Goal: Information Seeking & Learning: Get advice/opinions

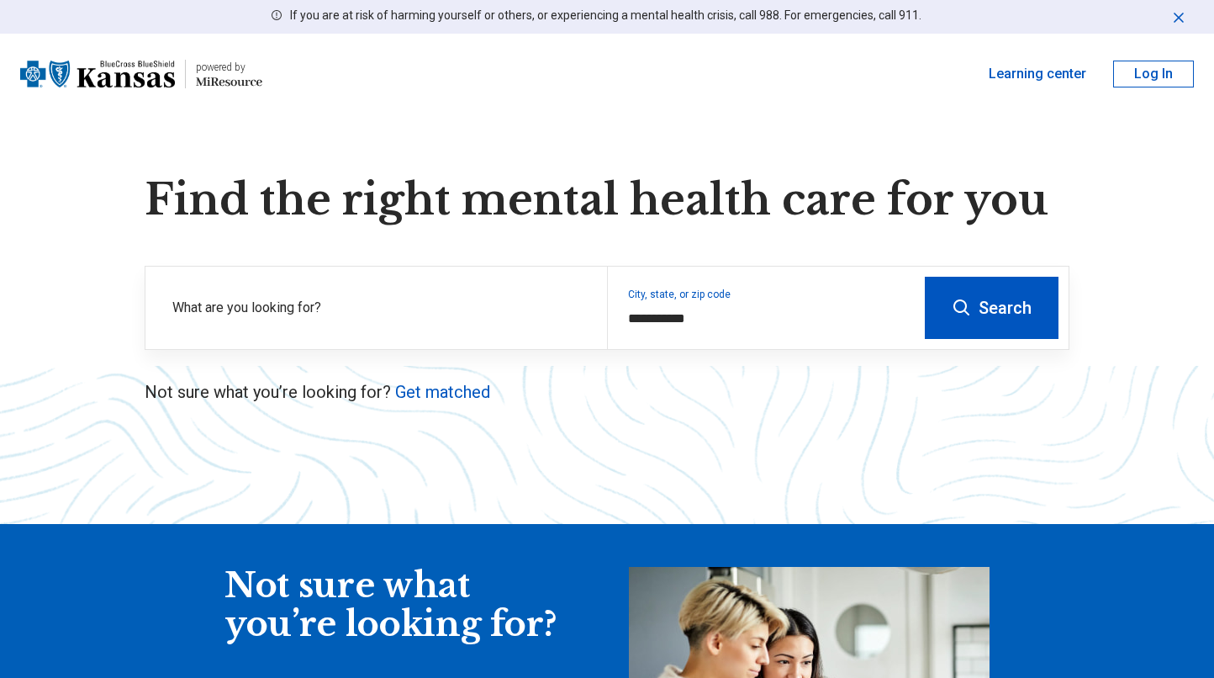
click at [502, 322] on input "text" at bounding box center [379, 321] width 414 height 20
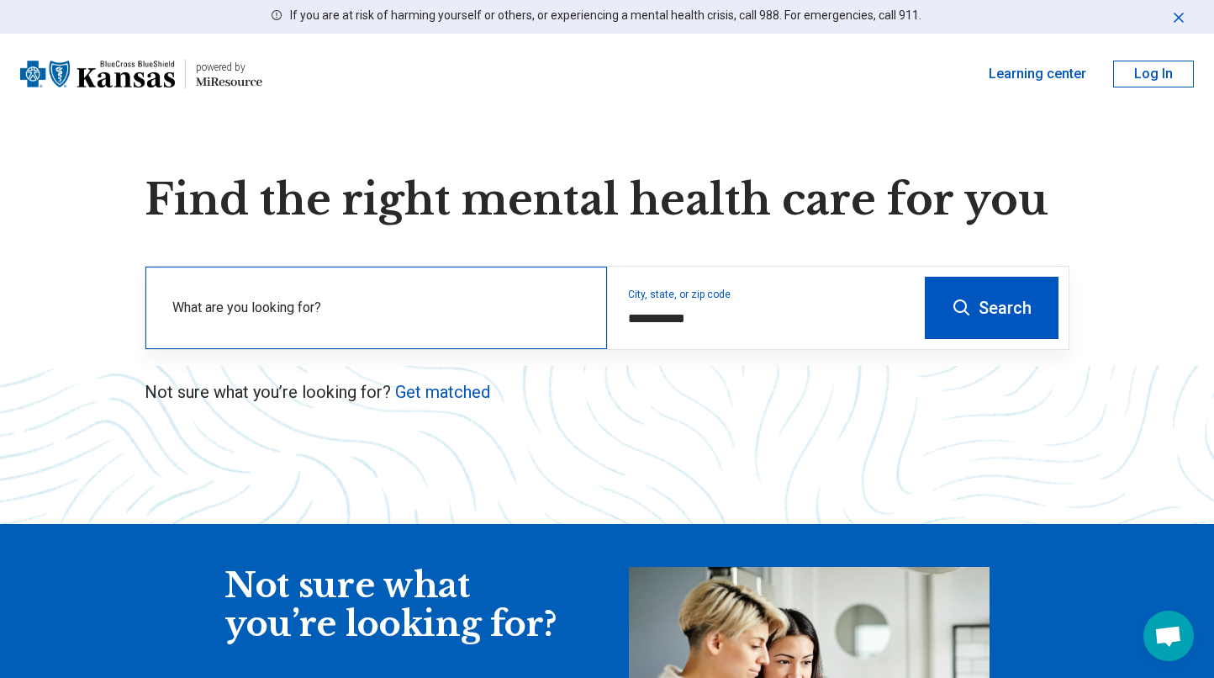
click at [484, 330] on div "What are you looking for?" at bounding box center [375, 307] width 461 height 82
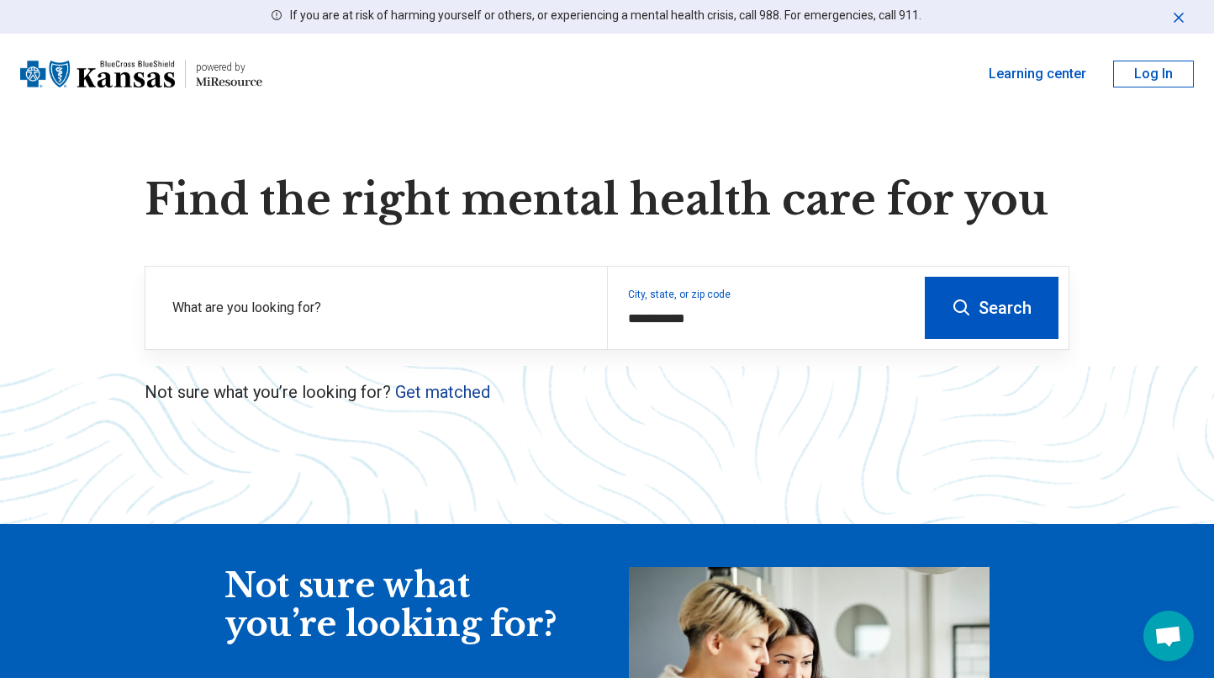
click at [447, 395] on link "Get matched" at bounding box center [442, 392] width 95 height 20
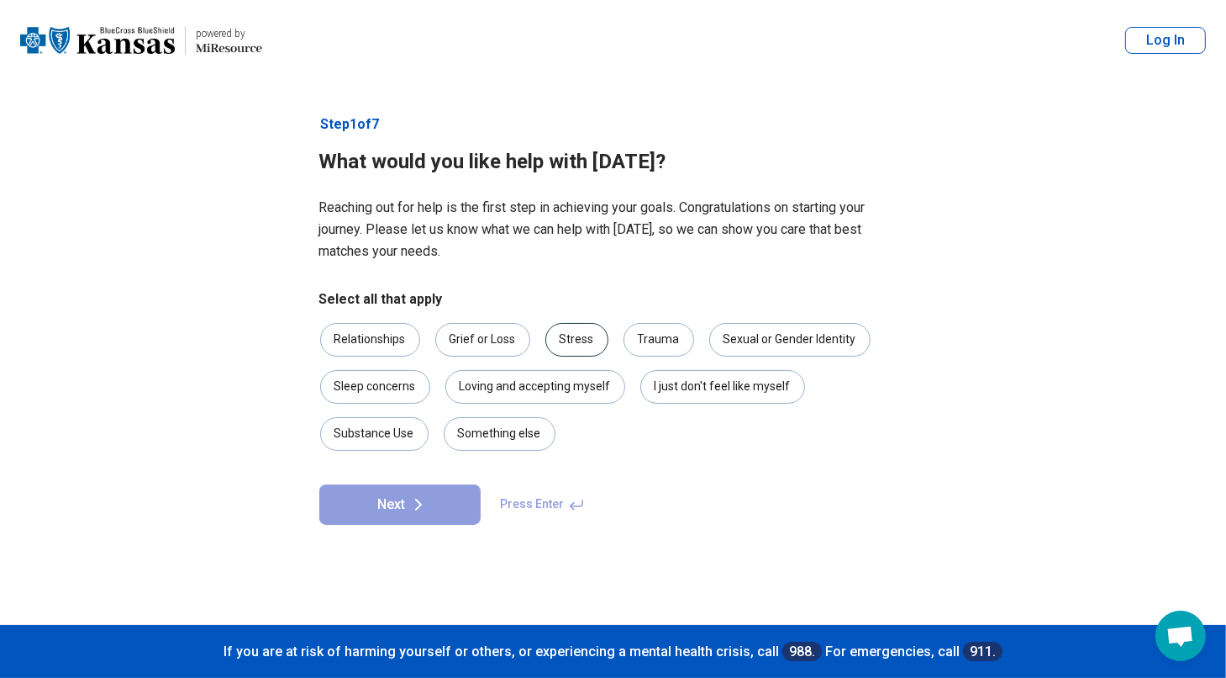
click at [590, 345] on div "Stress" at bounding box center [577, 340] width 63 height 34
click at [402, 344] on div "Relationships" at bounding box center [370, 340] width 100 height 34
click at [557, 383] on div "Loving and accepting myself" at bounding box center [536, 387] width 180 height 34
click at [508, 346] on div "Grief or Loss" at bounding box center [482, 340] width 95 height 34
click at [551, 399] on div "Loving and accepting myself" at bounding box center [536, 387] width 180 height 34
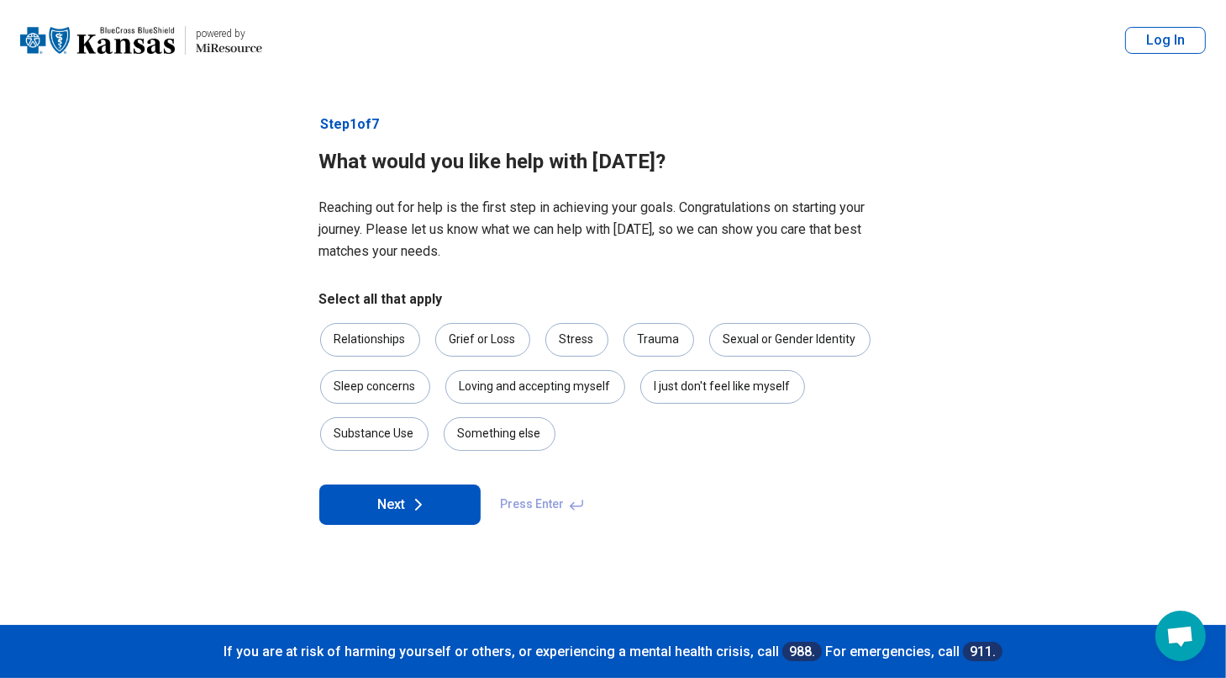
click at [386, 519] on button "Next" at bounding box center [399, 504] width 161 height 40
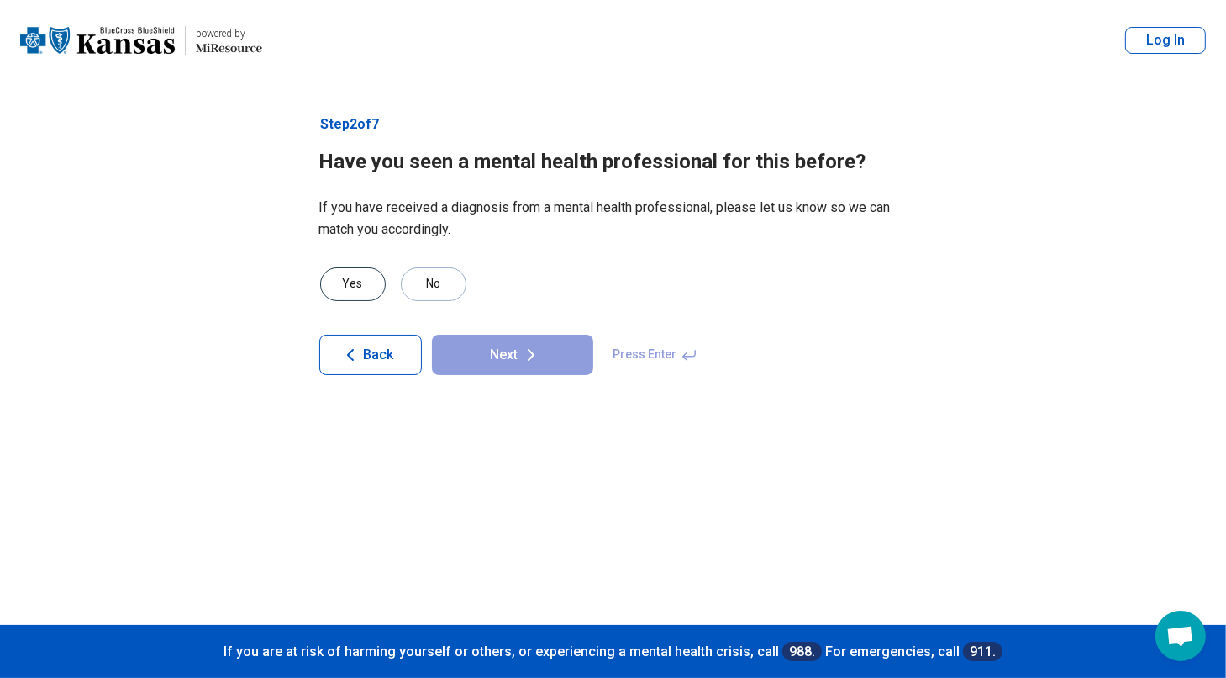
click at [356, 278] on div "Yes" at bounding box center [353, 284] width 66 height 34
click at [478, 348] on button "Next" at bounding box center [512, 355] width 161 height 40
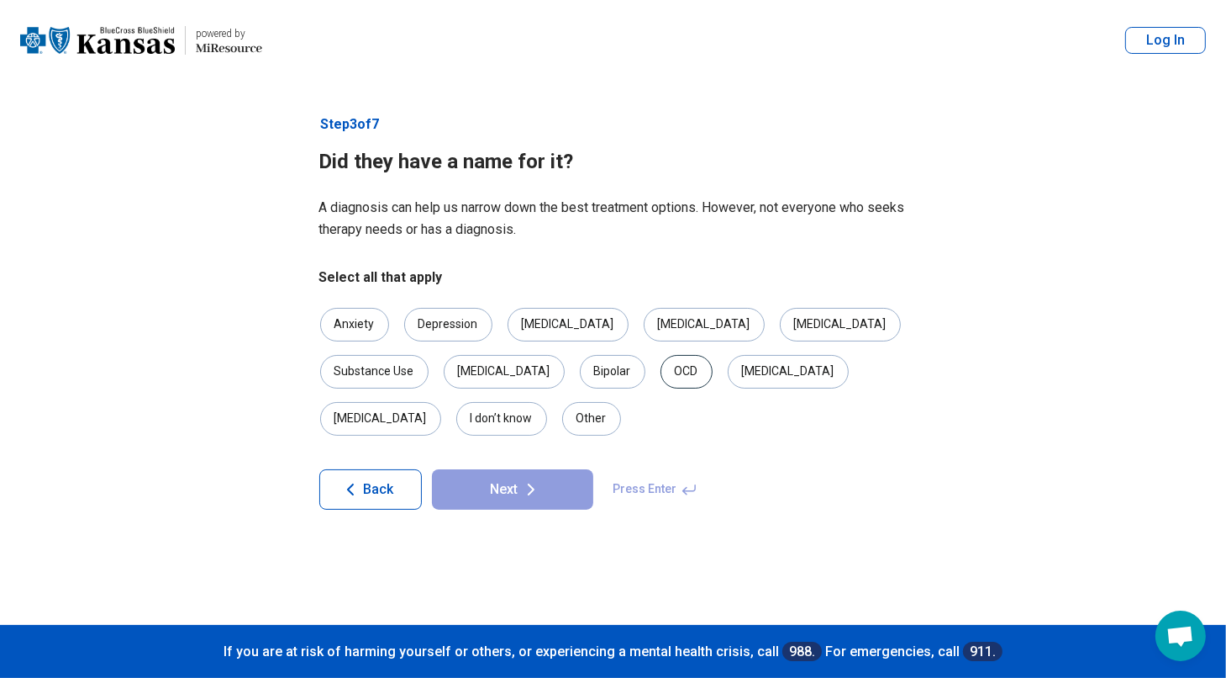
click at [661, 367] on div "OCD" at bounding box center [687, 372] width 52 height 34
click at [375, 323] on div "Anxiety" at bounding box center [354, 325] width 69 height 34
click at [446, 323] on div "Depression" at bounding box center [448, 325] width 88 height 34
click at [511, 469] on button "Next" at bounding box center [512, 489] width 161 height 40
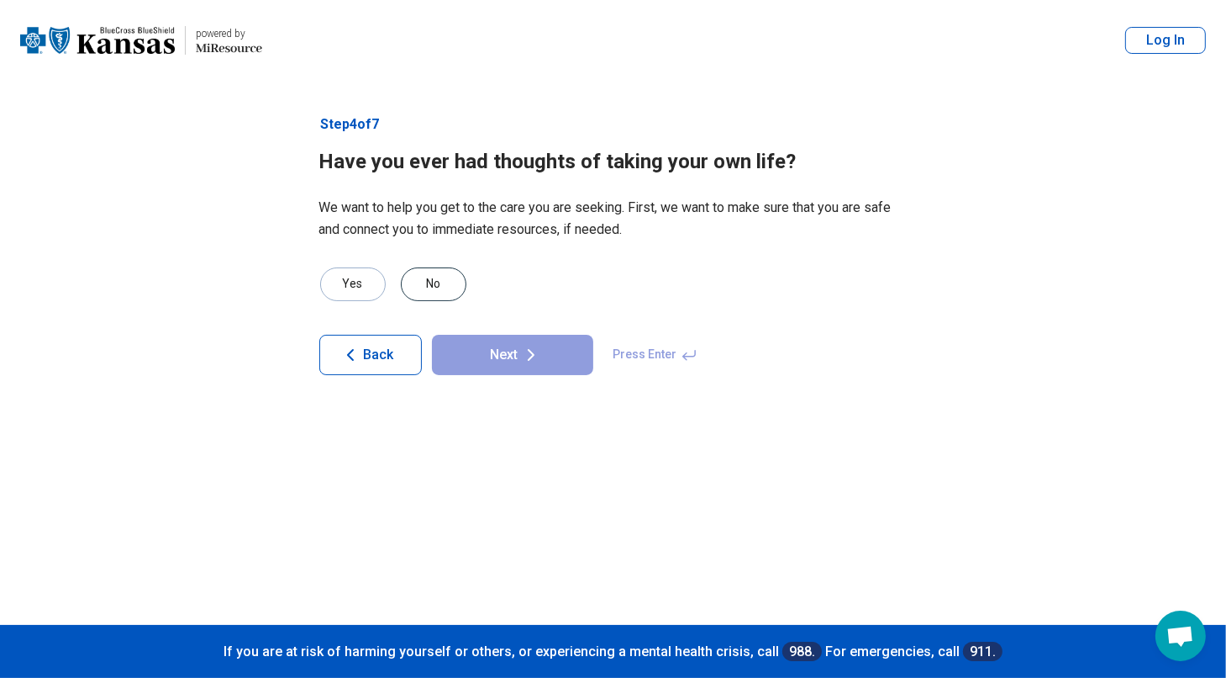
click at [439, 281] on div "No" at bounding box center [434, 284] width 66 height 34
click at [504, 366] on button "Next" at bounding box center [512, 355] width 161 height 40
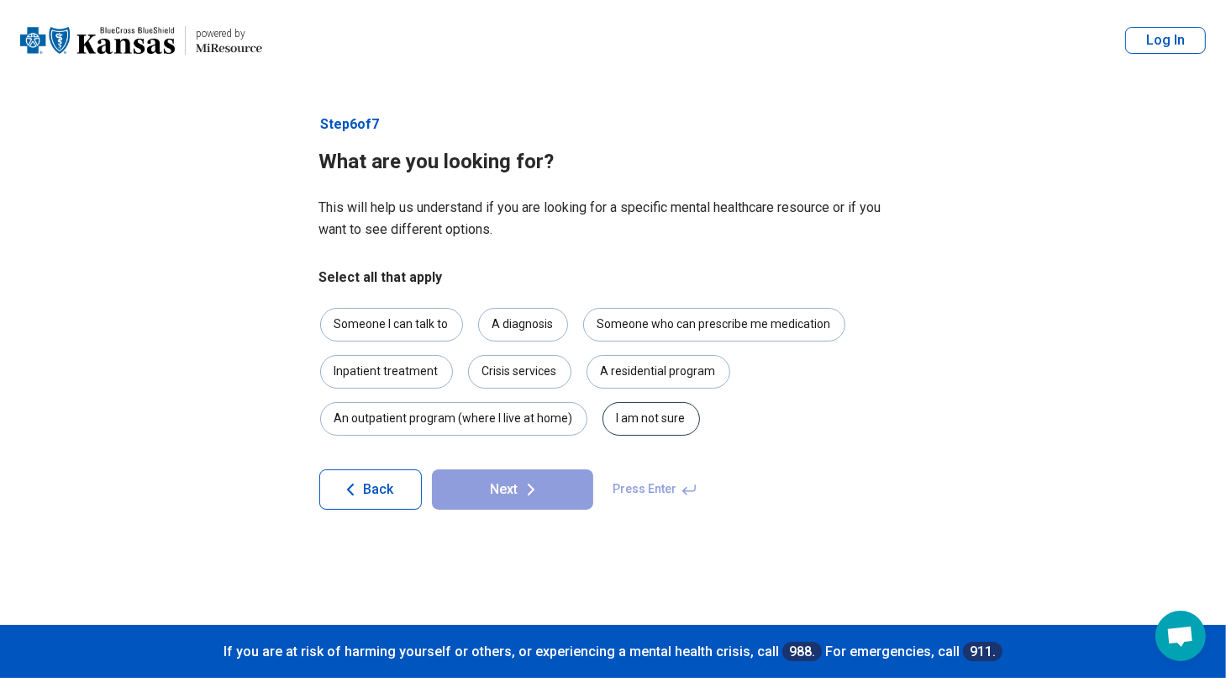
click at [644, 416] on div "I am not sure" at bounding box center [652, 419] width 98 height 34
click at [500, 490] on button "Next" at bounding box center [512, 489] width 161 height 40
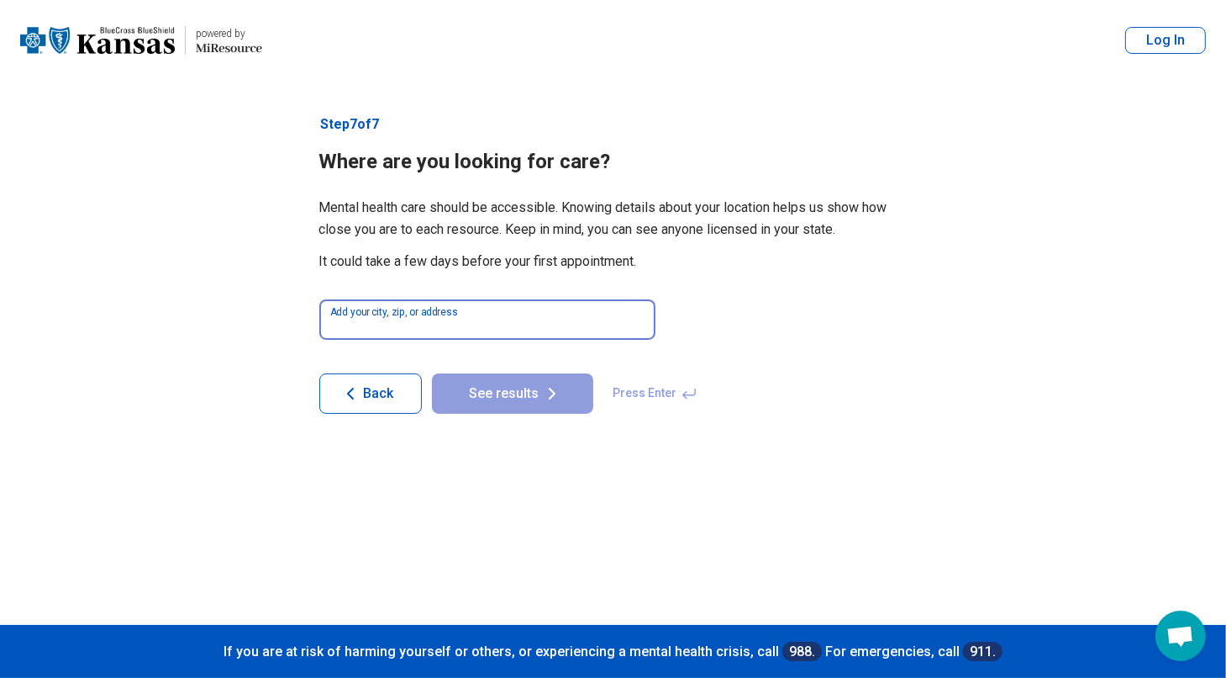
click at [485, 326] on input at bounding box center [487, 319] width 336 height 40
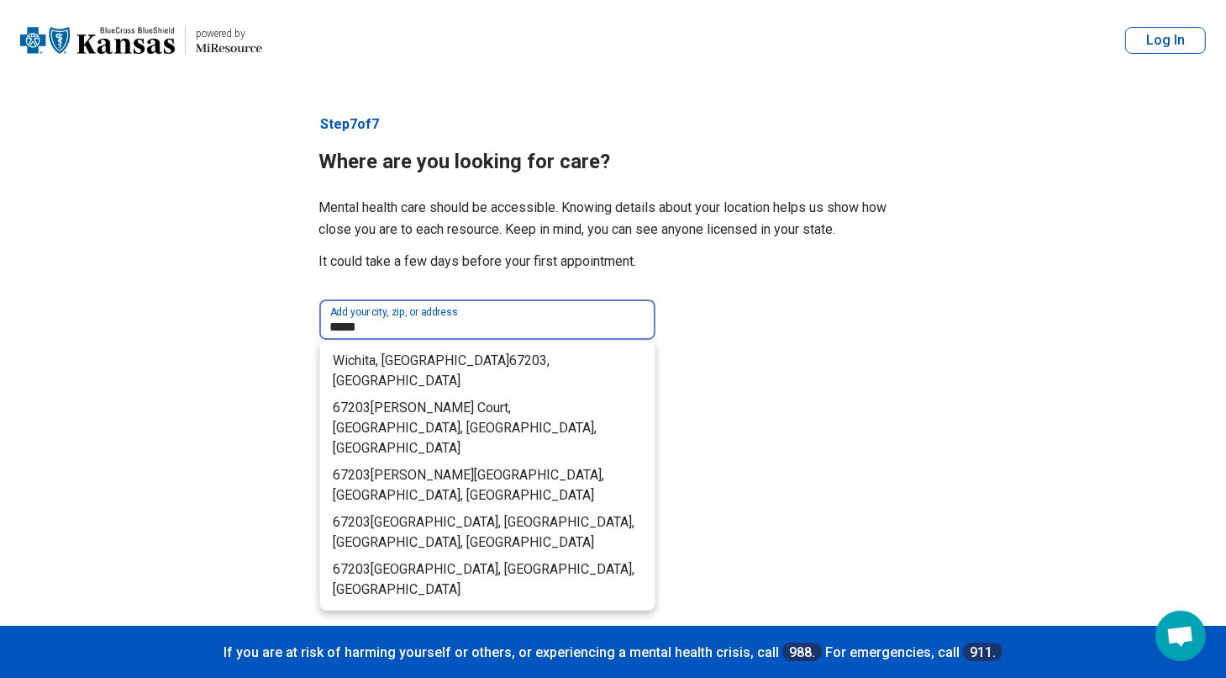
type input "*****"
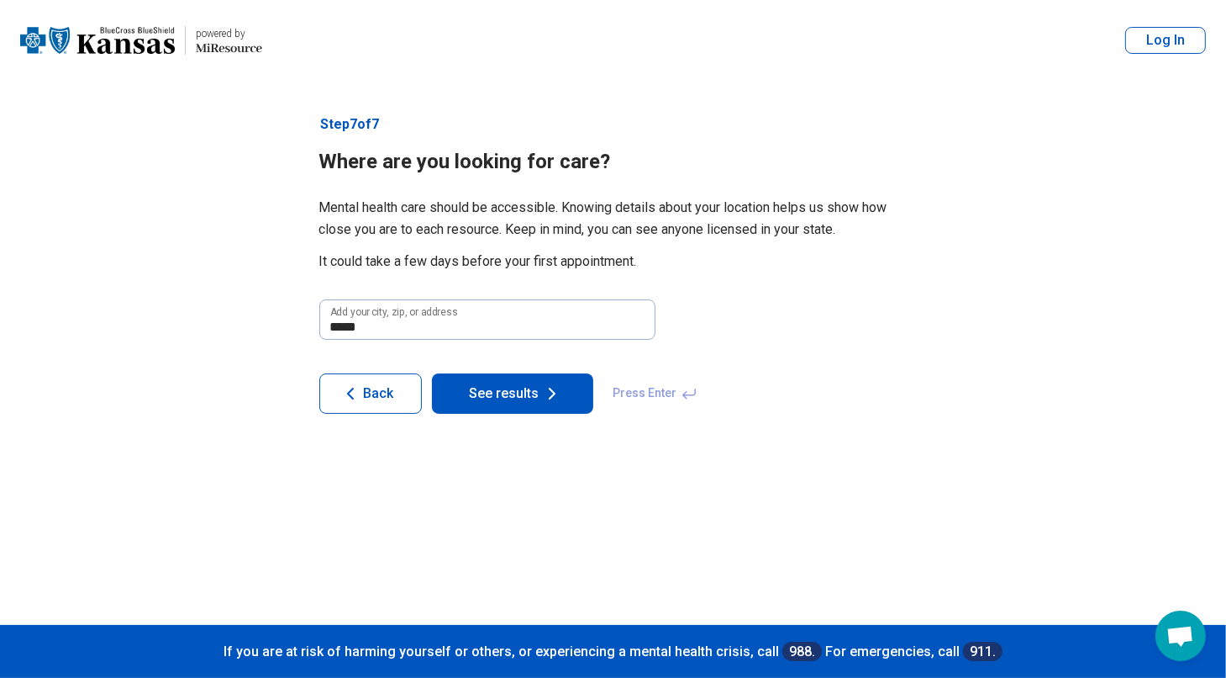
click at [721, 287] on article "Step 7 of 7 Where are you looking for care? Mental health care should be access…" at bounding box center [614, 353] width 642 height 544
click at [514, 393] on button "See results" at bounding box center [512, 393] width 161 height 40
click at [454, 330] on input "*****" at bounding box center [487, 319] width 336 height 40
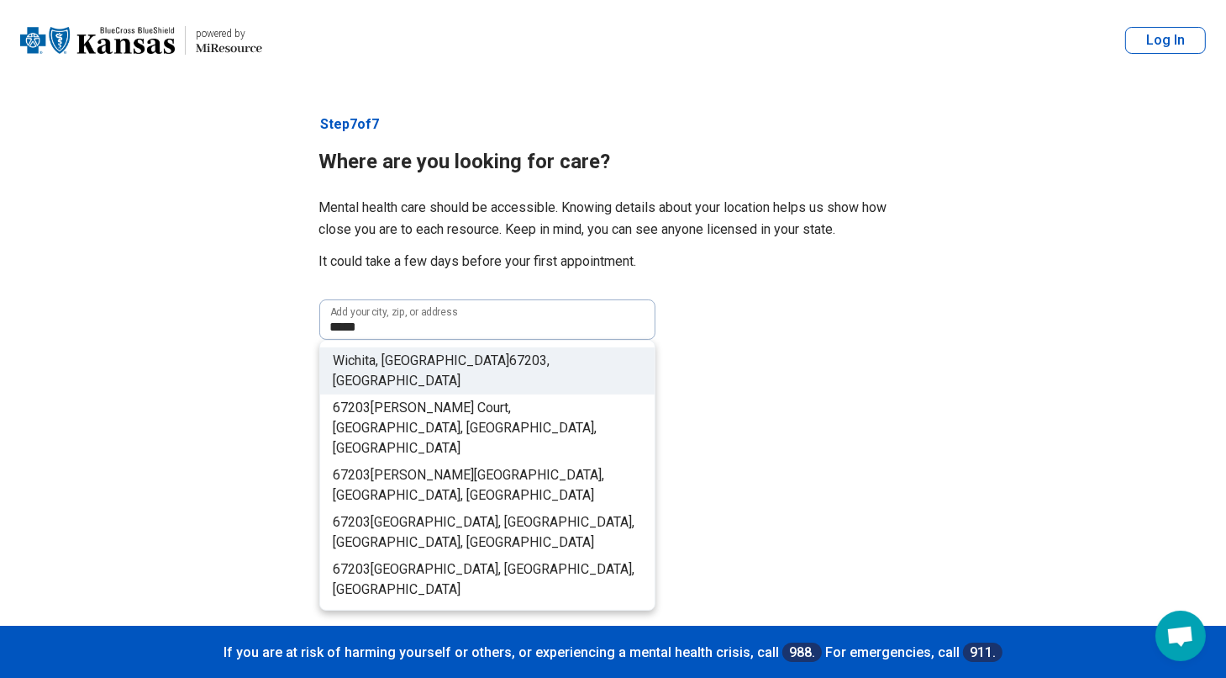
click at [510, 361] on span "67203" at bounding box center [529, 360] width 38 height 16
type input "**********"
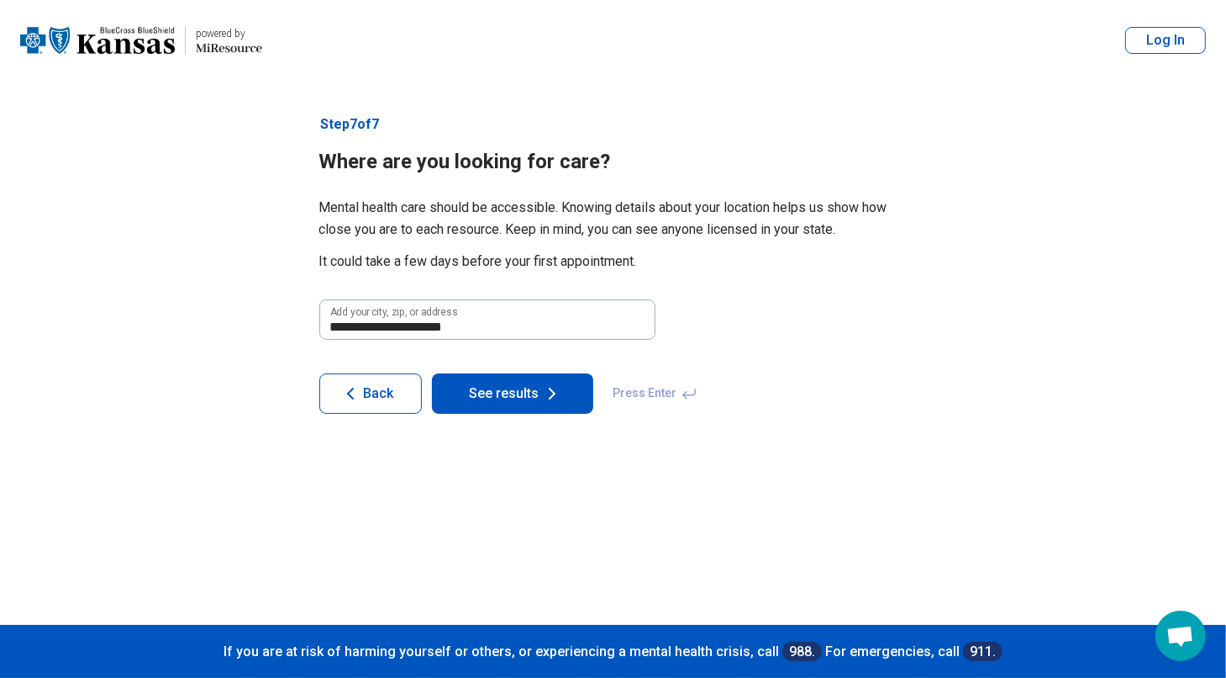
click at [538, 392] on button "See results" at bounding box center [512, 393] width 161 height 40
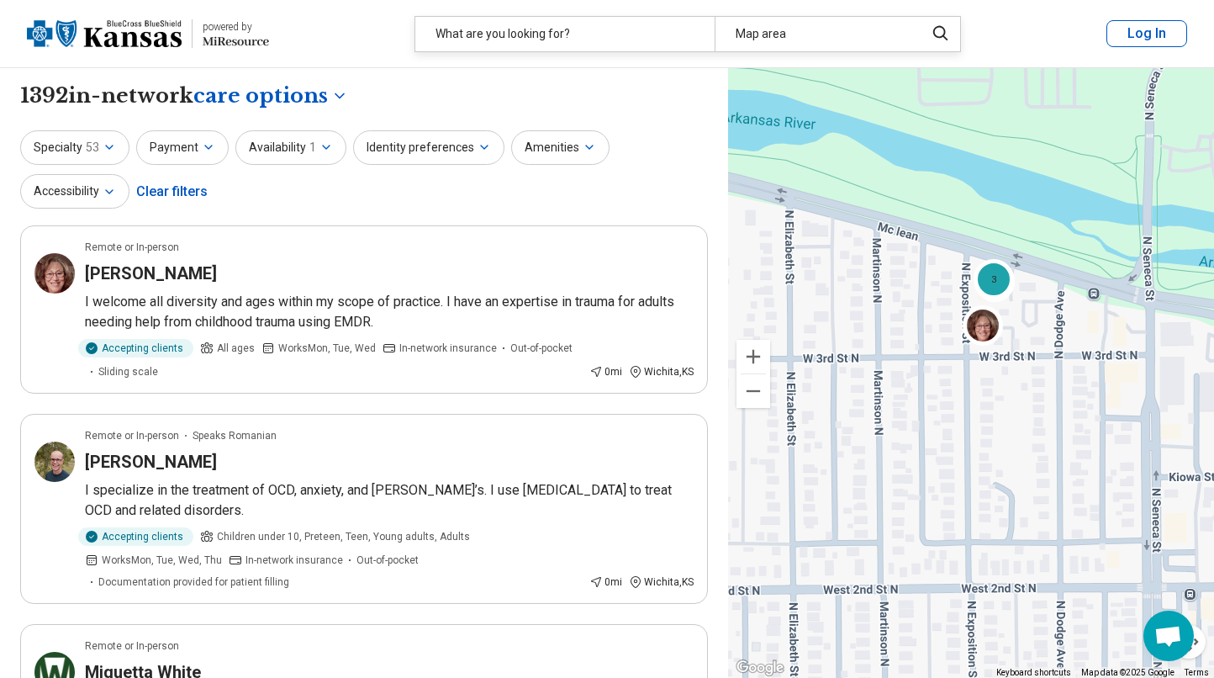
drag, startPoint x: 1128, startPoint y: 265, endPoint x: 873, endPoint y: 299, distance: 257.9
click at [873, 299] on div "2 3 2 10" at bounding box center [971, 373] width 486 height 610
click at [1000, 287] on img at bounding box center [997, 280] width 40 height 40
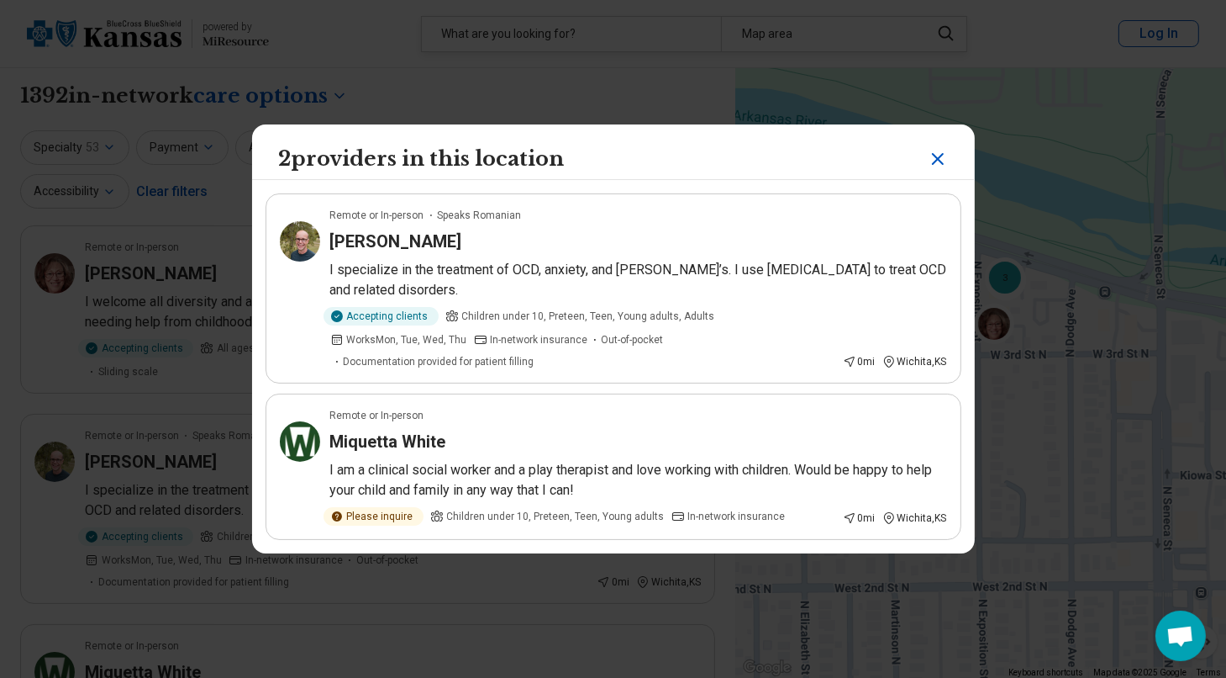
click at [393, 243] on h3 "David Anderson" at bounding box center [396, 241] width 132 height 24
click at [935, 155] on icon "Close" at bounding box center [938, 159] width 10 height 10
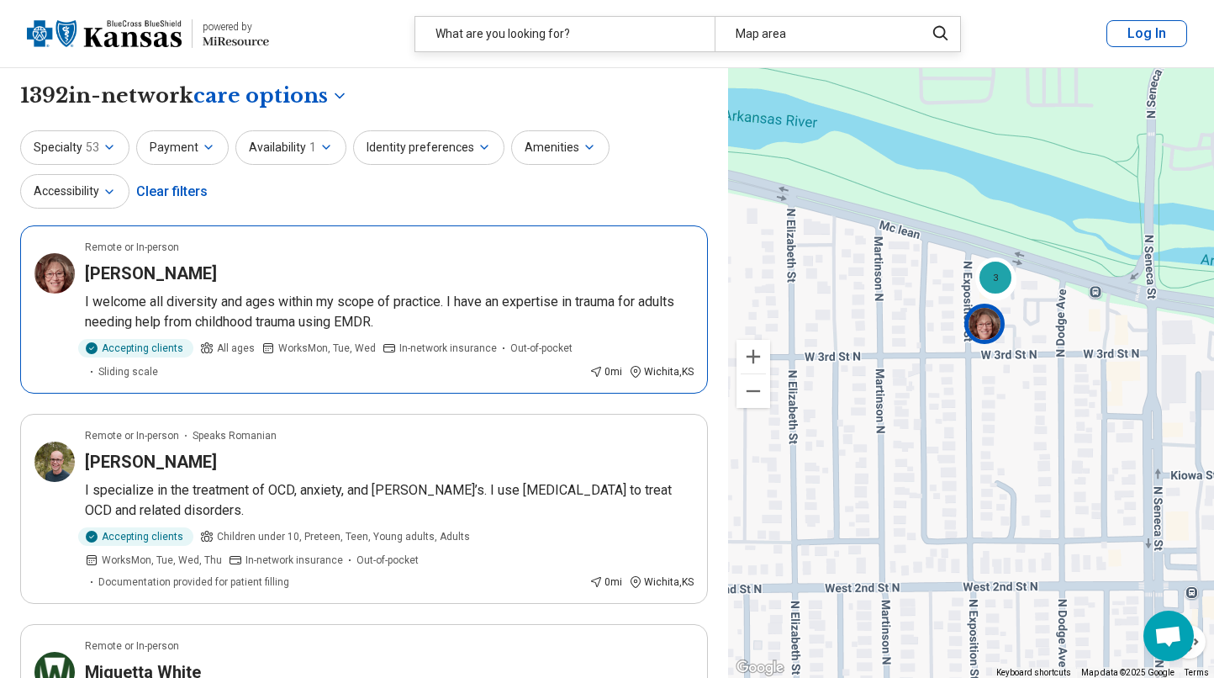
click at [982, 337] on img at bounding box center [984, 323] width 40 height 40
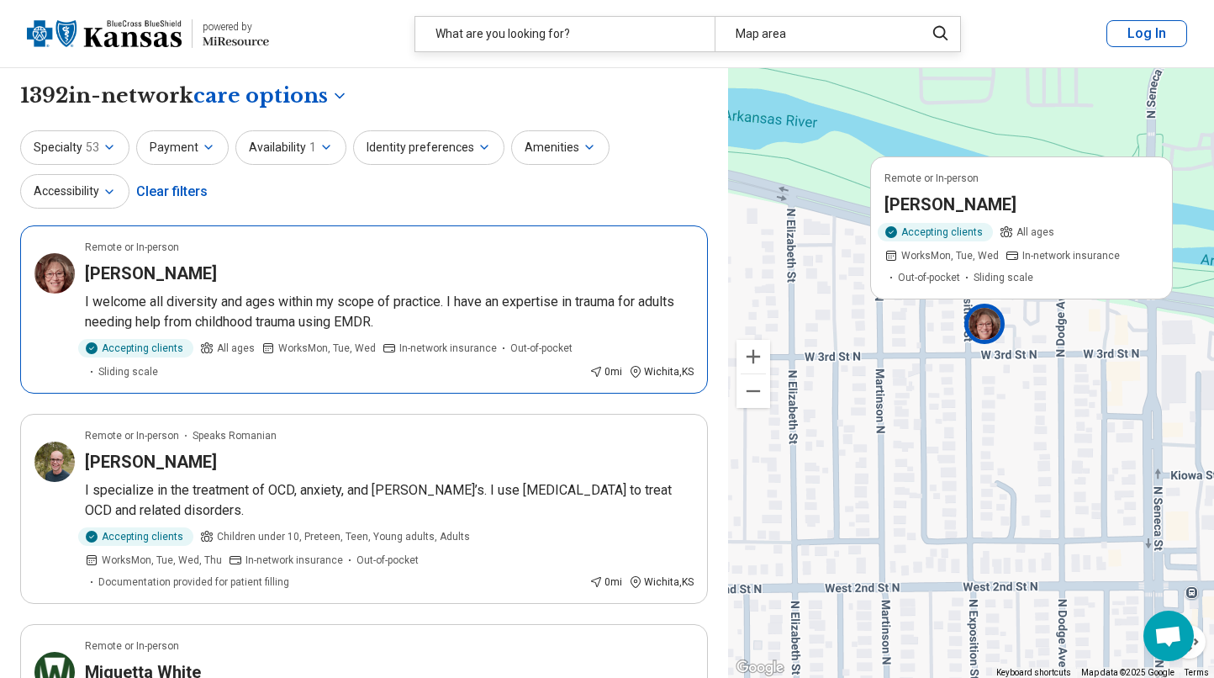
click at [989, 325] on img at bounding box center [984, 323] width 40 height 40
click at [526, 287] on article "Remote or In-person Gail Bussart I welcome all diversity and ages within my sco…" at bounding box center [364, 309] width 688 height 168
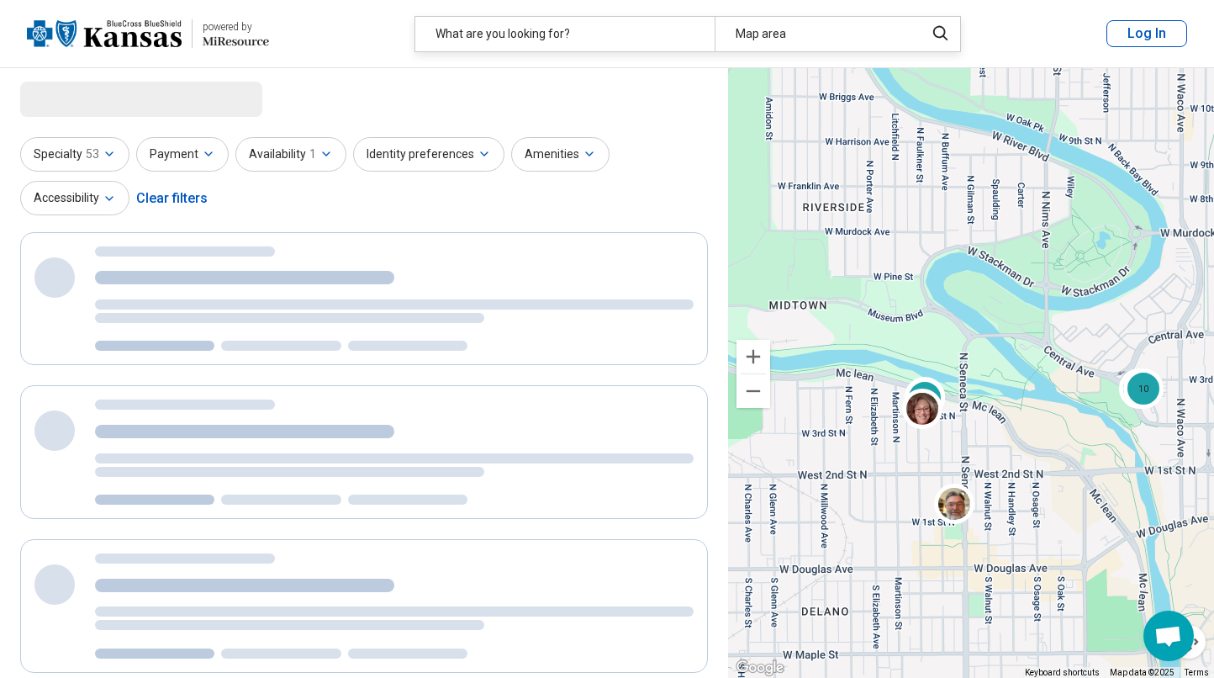
click at [889, 462] on div "3 2 2 10" at bounding box center [971, 373] width 486 height 610
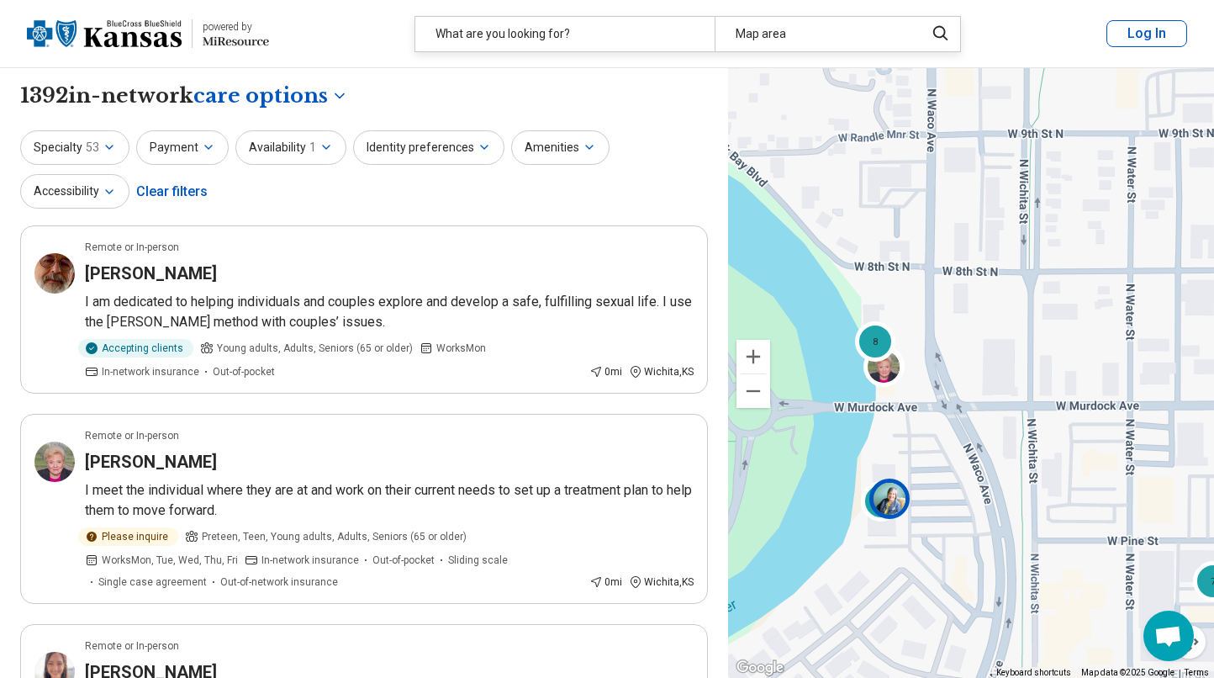
click at [889, 501] on img at bounding box center [889, 498] width 40 height 40
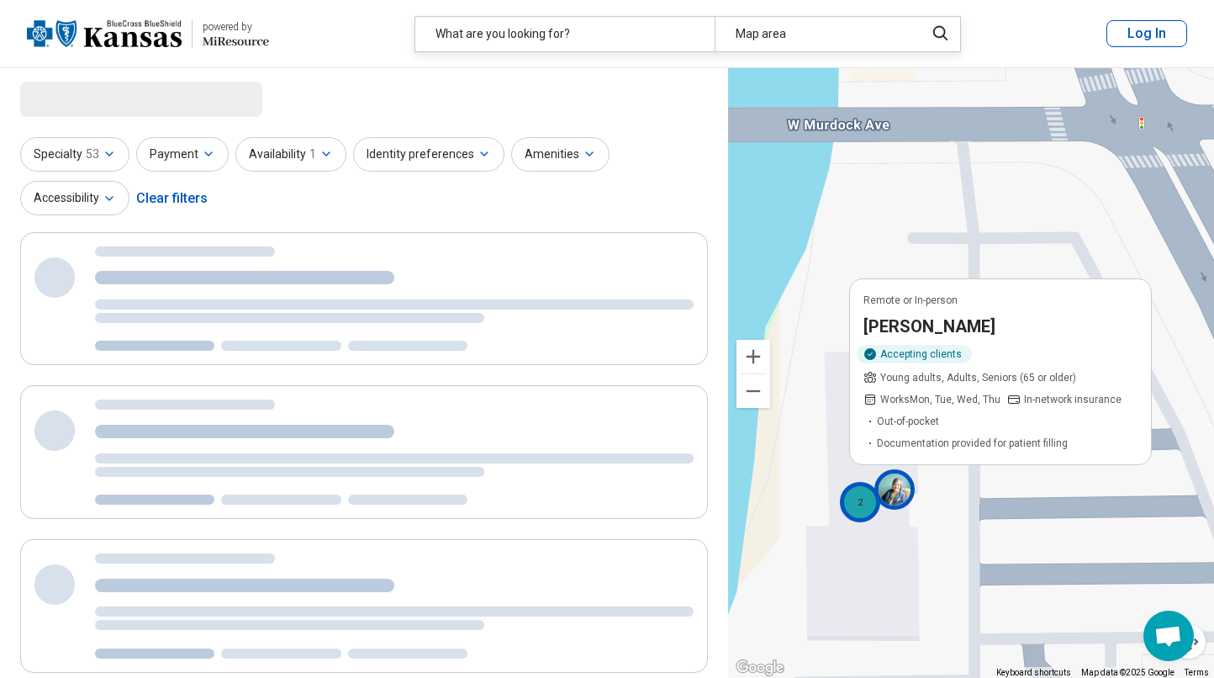
click at [857, 504] on div "2" at bounding box center [861, 502] width 40 height 40
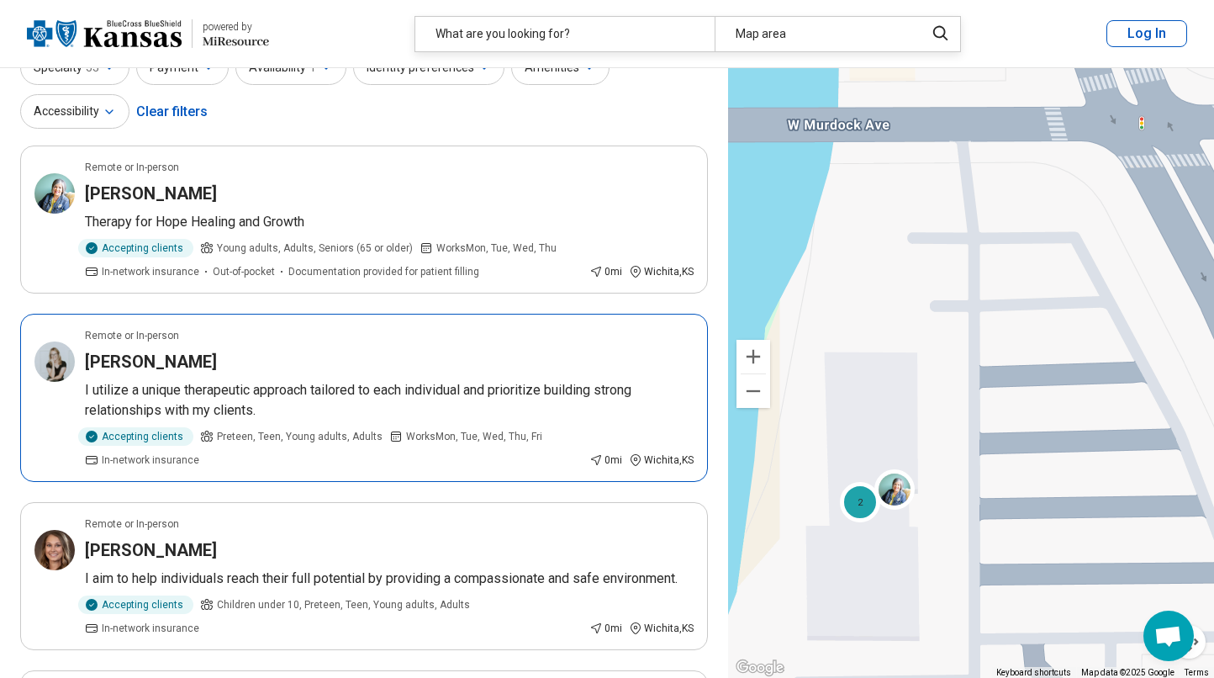
scroll to position [81, 0]
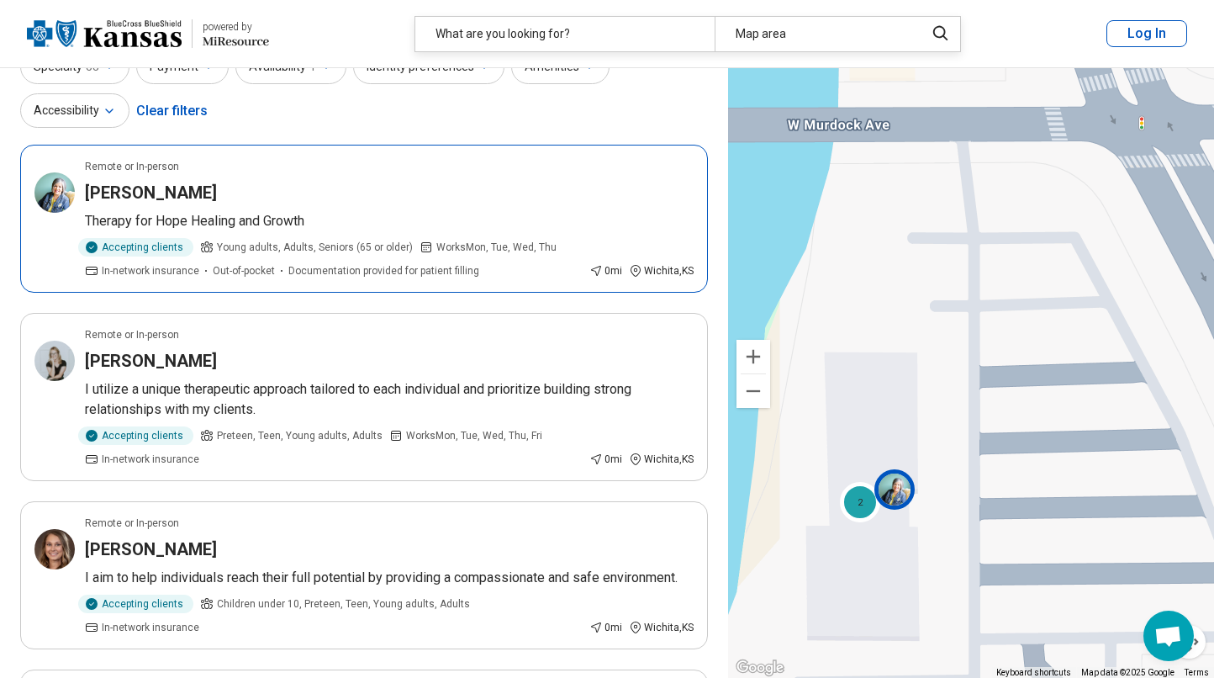
click at [497, 211] on p "Therapy for Hope Healing and Growth" at bounding box center [389, 221] width 609 height 20
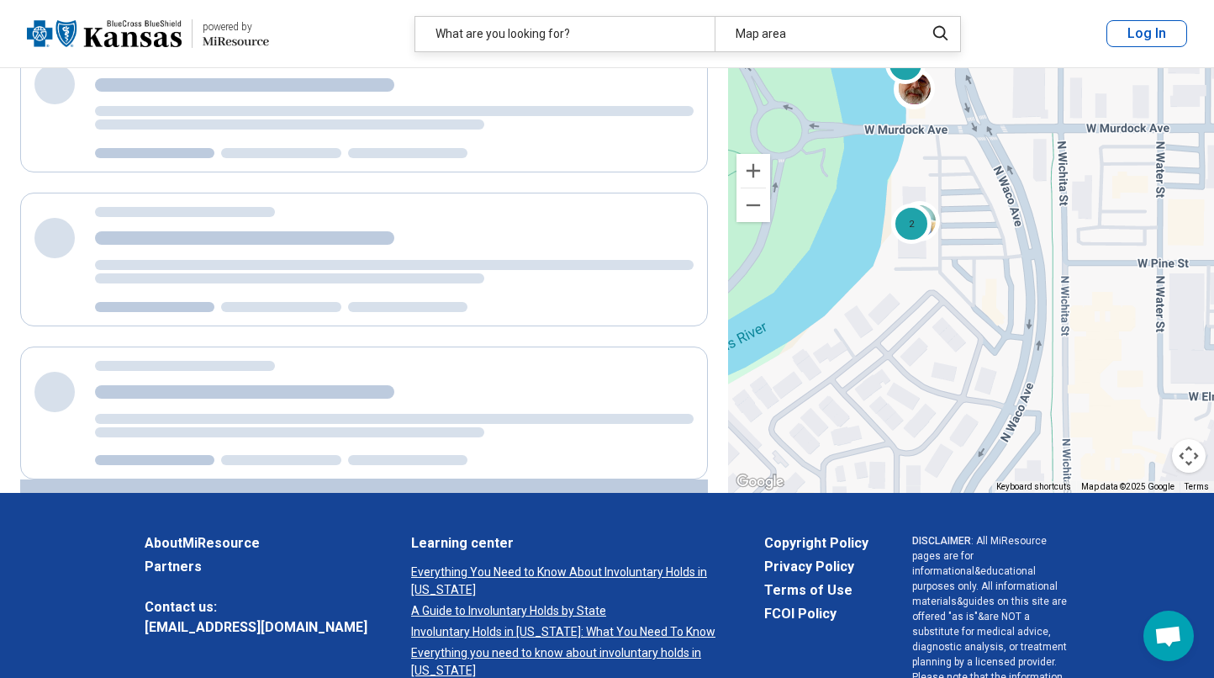
scroll to position [101, 0]
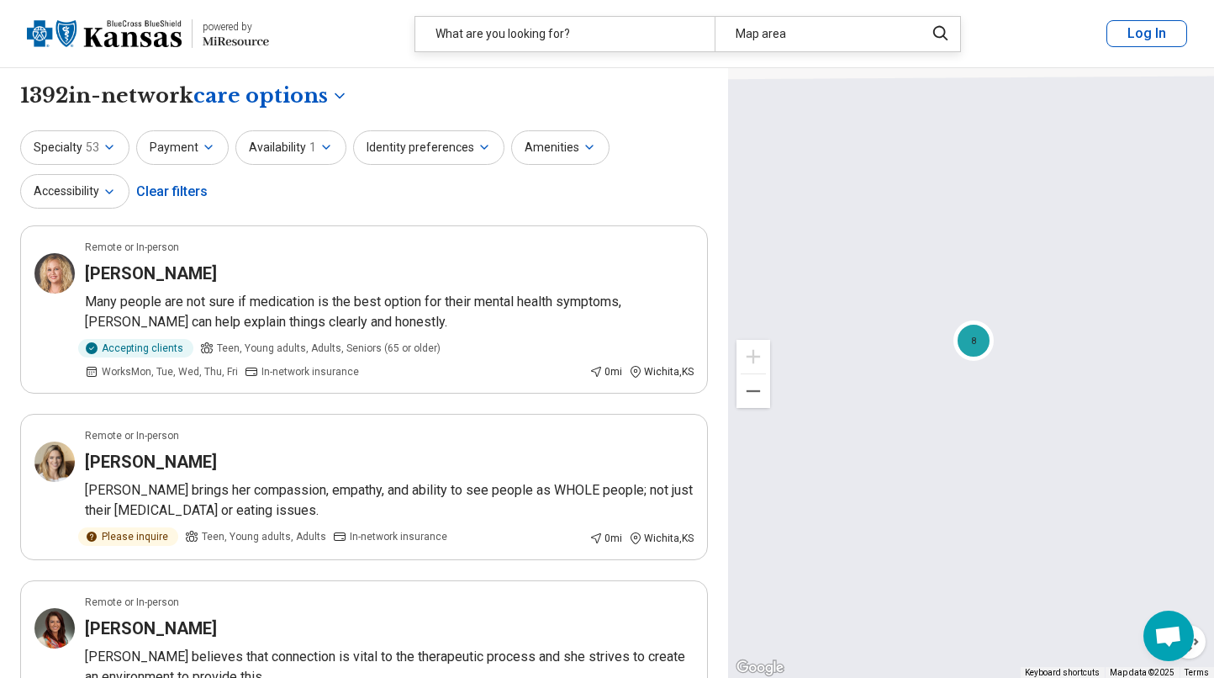
drag, startPoint x: 1004, startPoint y: 403, endPoint x: 852, endPoint y: 139, distance: 304.7
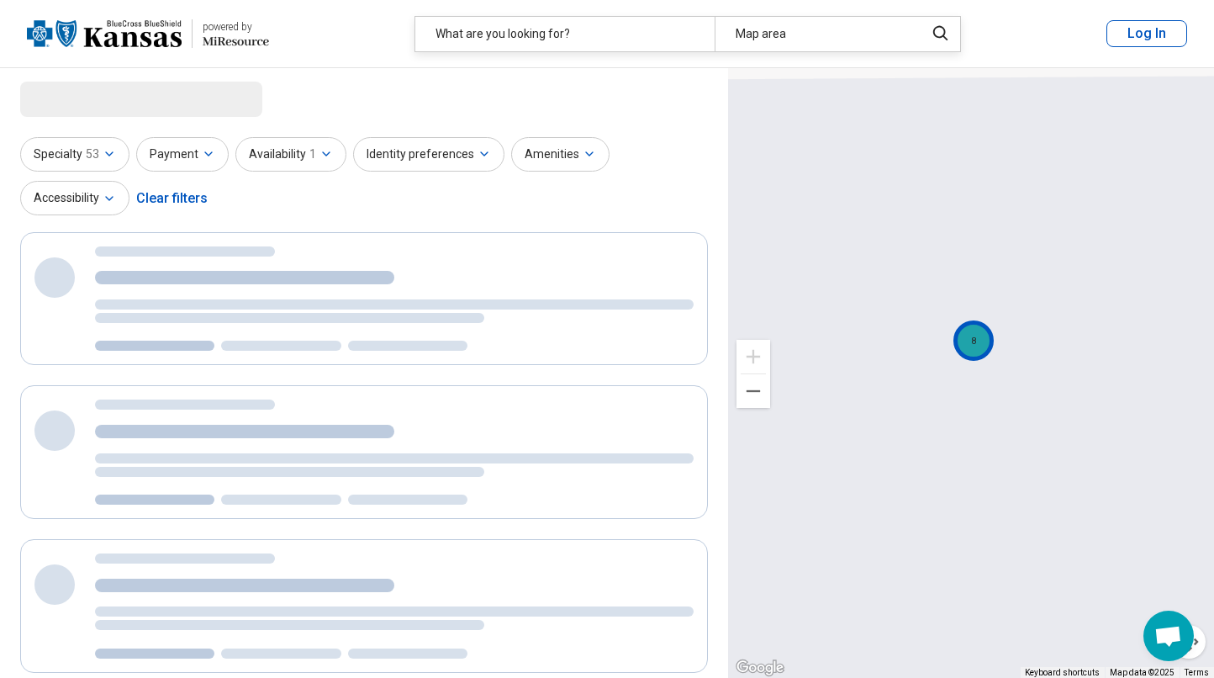
click at [972, 341] on div "8" at bounding box center [973, 340] width 40 height 40
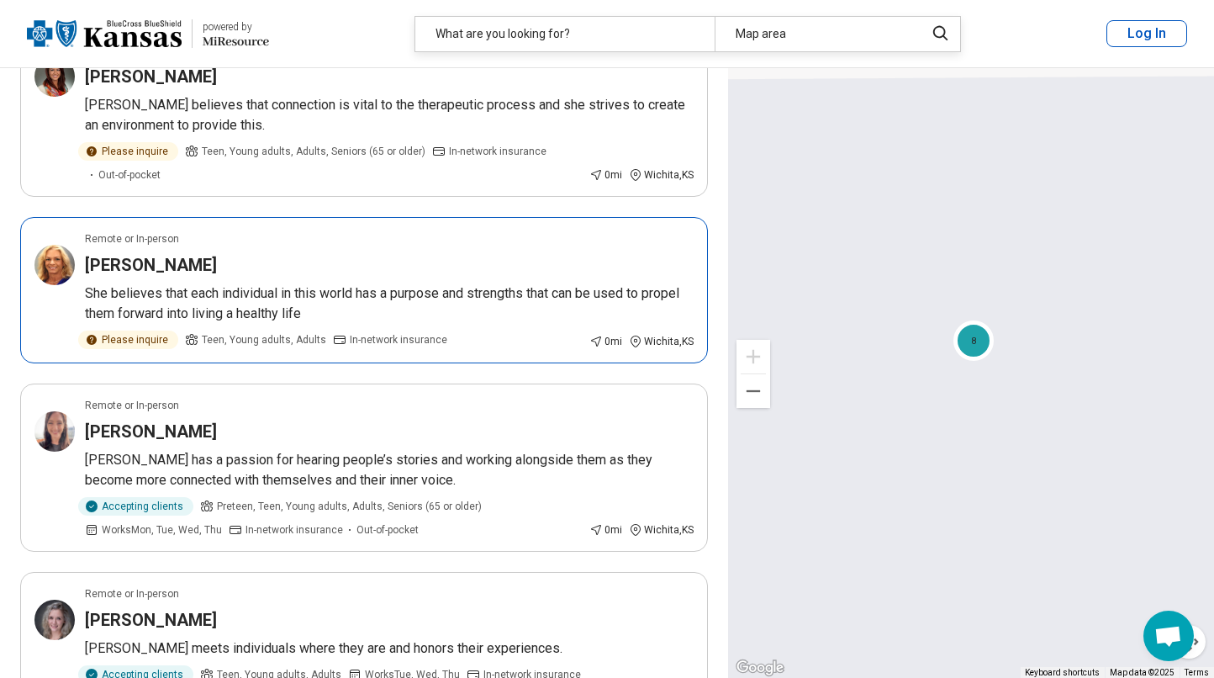
scroll to position [558, 0]
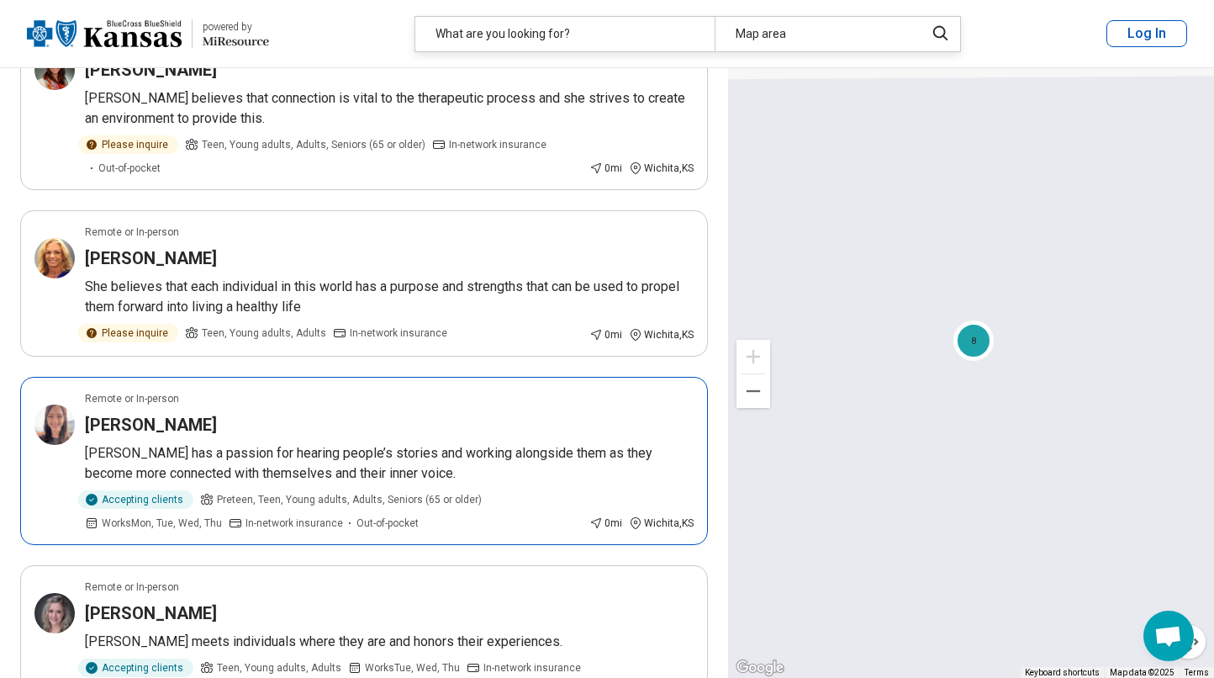
click at [585, 468] on p "Sianna has a passion for hearing people’s stories and working alongside them as…" at bounding box center [389, 463] width 609 height 40
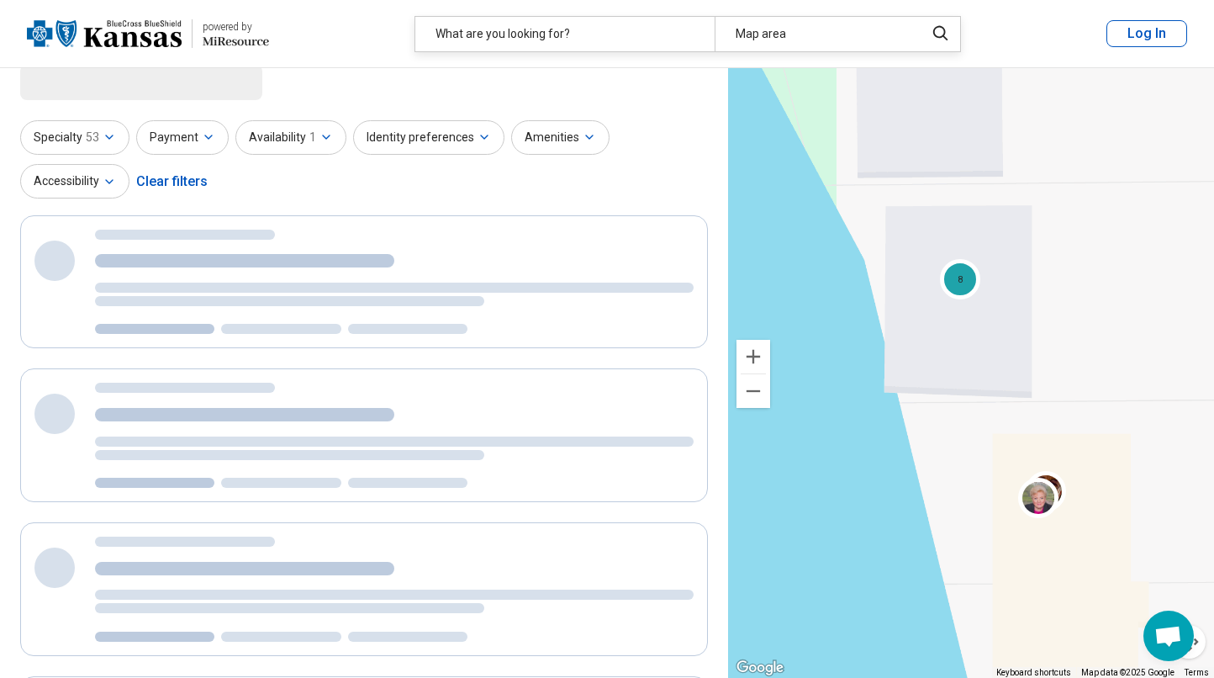
scroll to position [0, 0]
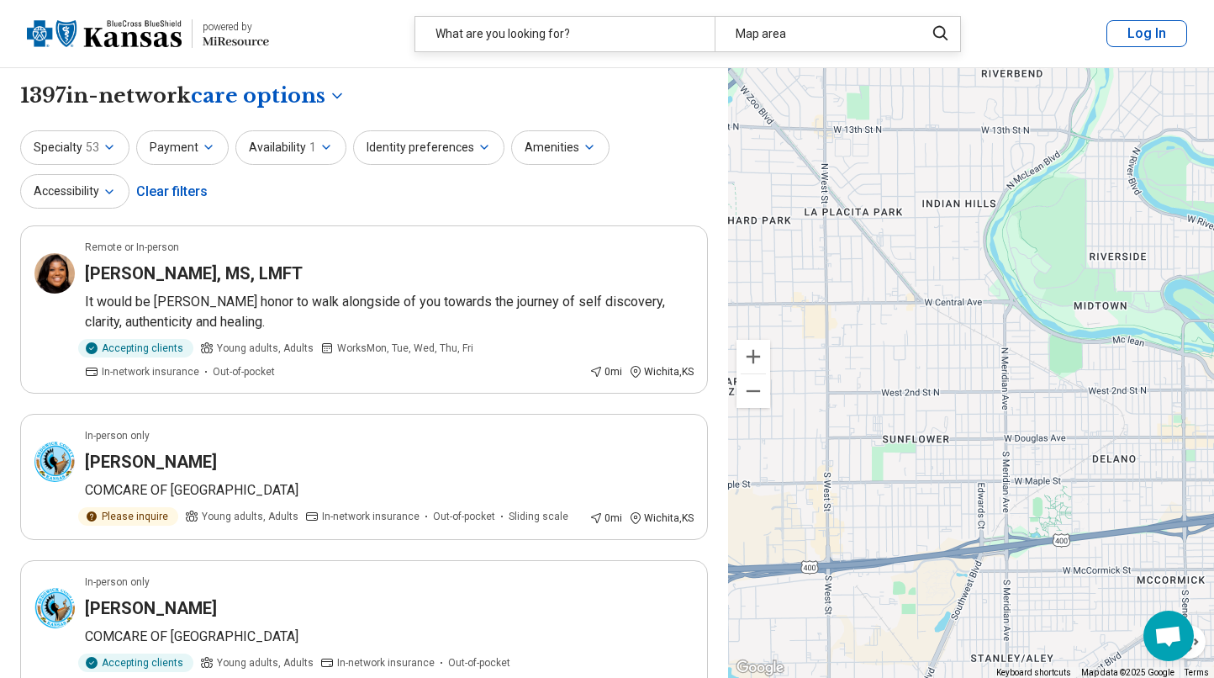
drag, startPoint x: 868, startPoint y: 305, endPoint x: 1220, endPoint y: 299, distance: 352.3
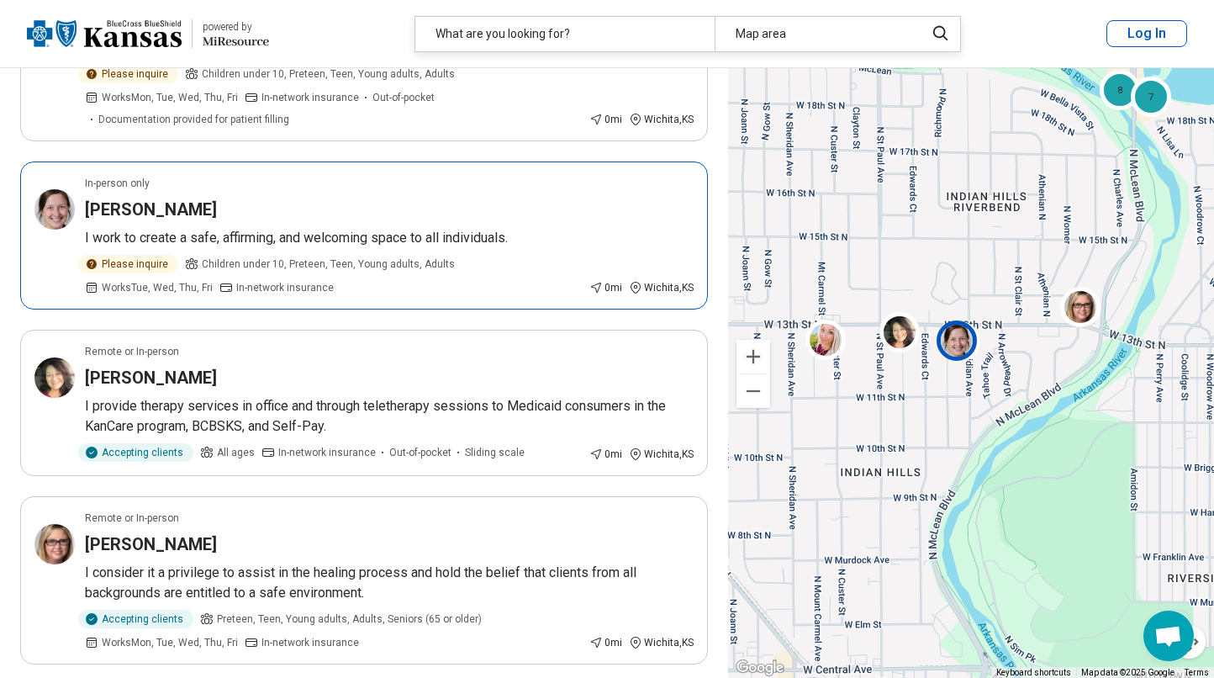
scroll to position [261, 0]
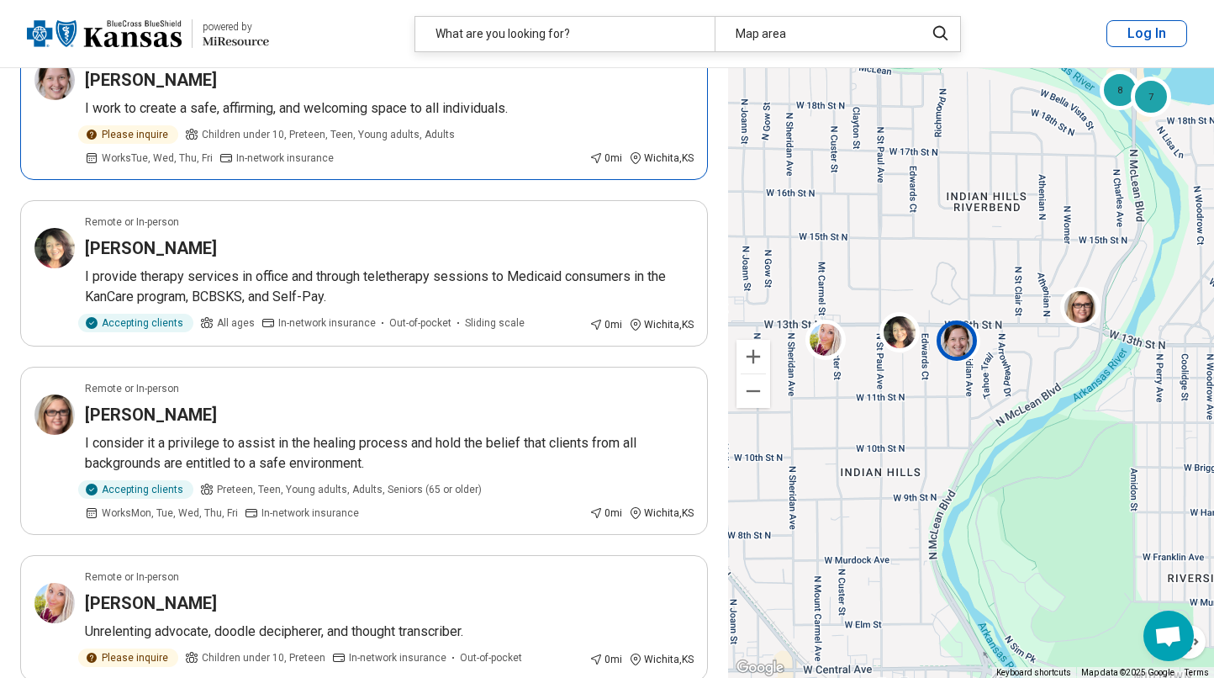
scroll to position [388, 0]
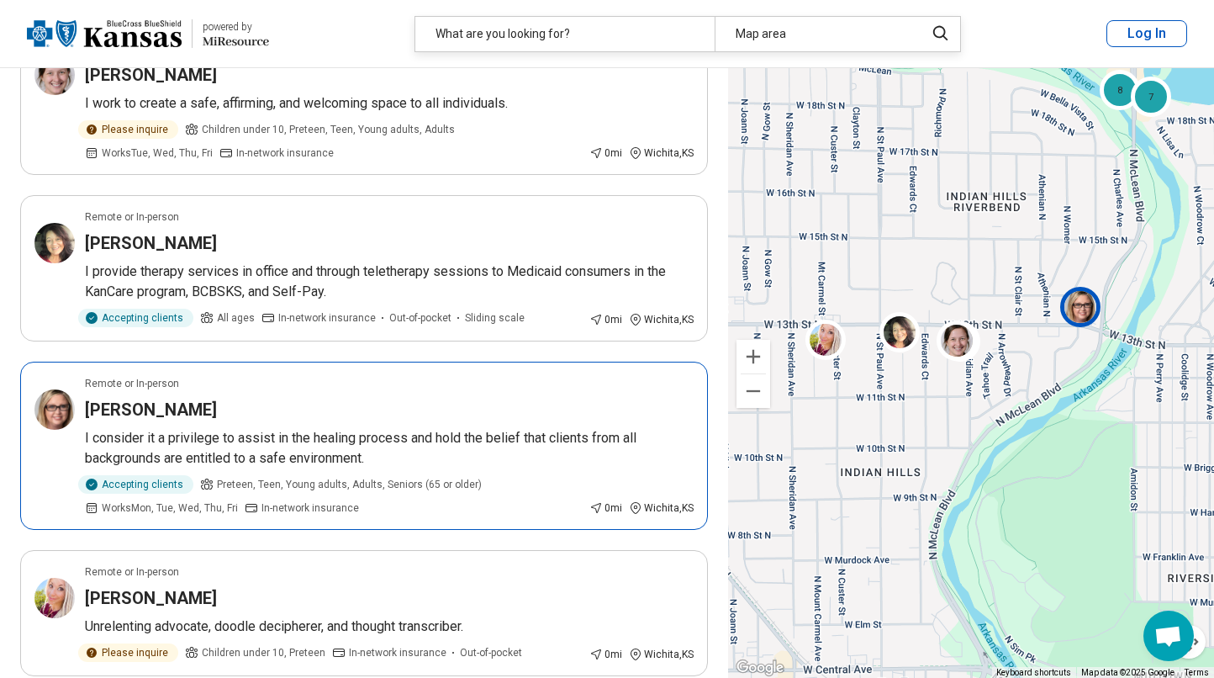
click at [467, 440] on p "I consider it a privilege to assist in the healing process and hold the belief …" at bounding box center [389, 448] width 609 height 40
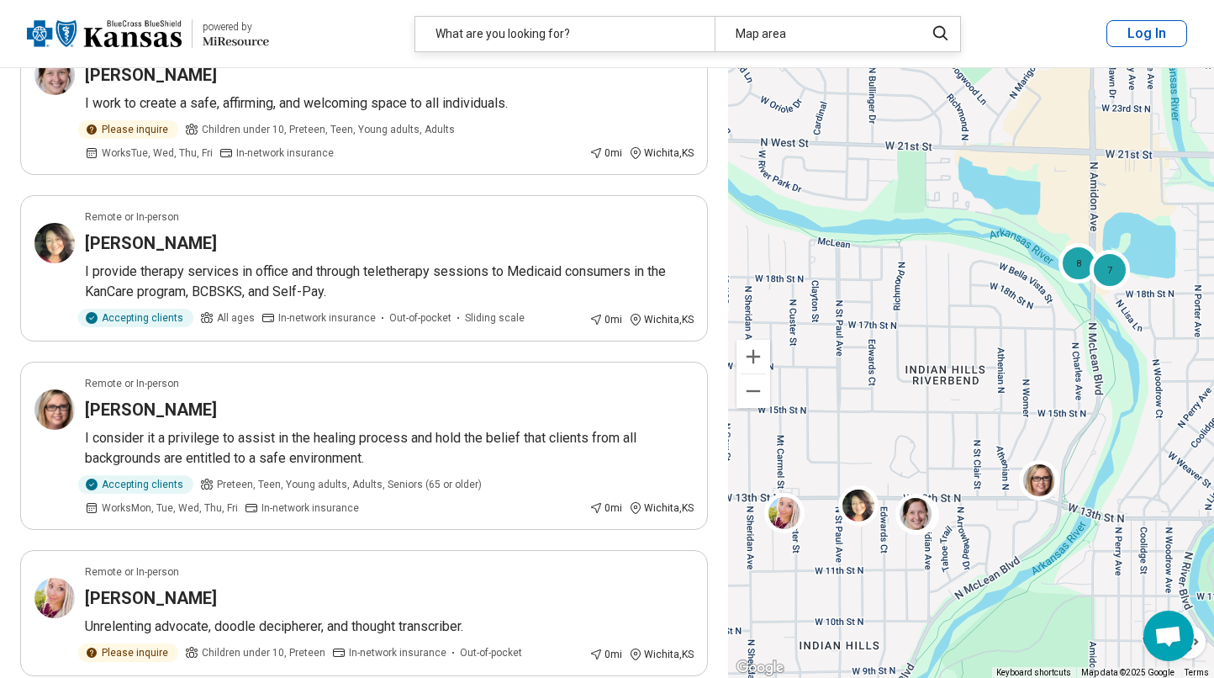
drag, startPoint x: 1116, startPoint y: 179, endPoint x: 1068, endPoint y: 371, distance: 197.6
click at [1068, 371] on div "8 7" at bounding box center [971, 373] width 486 height 610
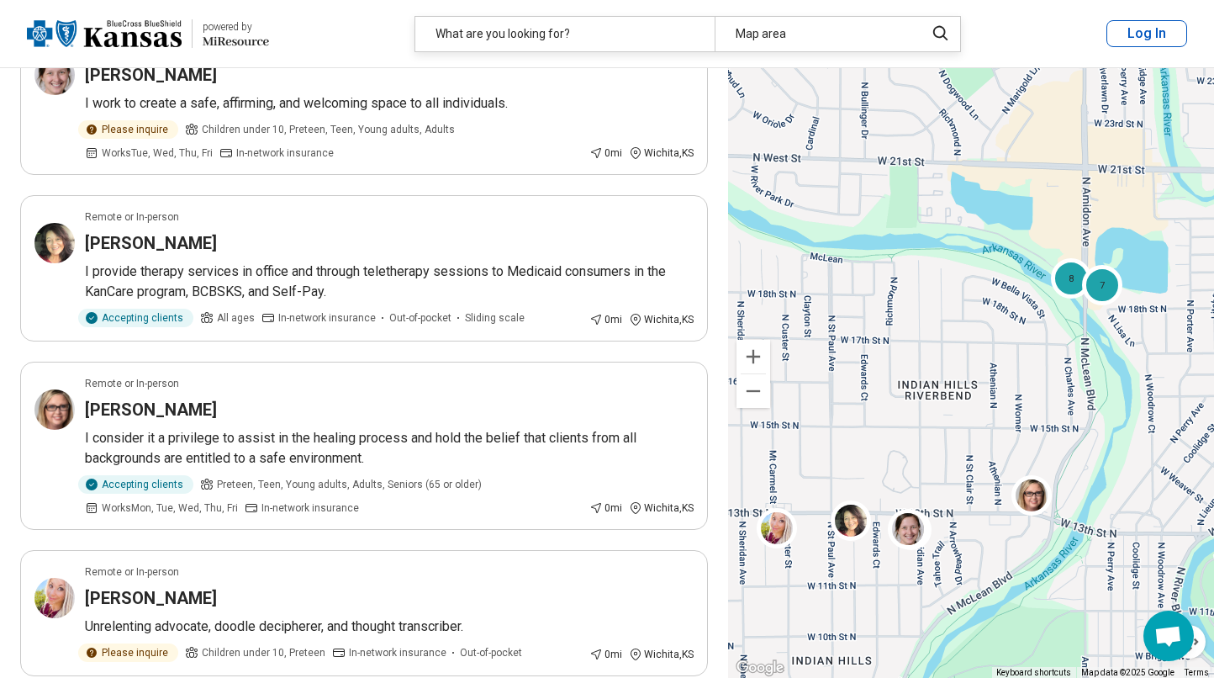
scroll to position [135, 0]
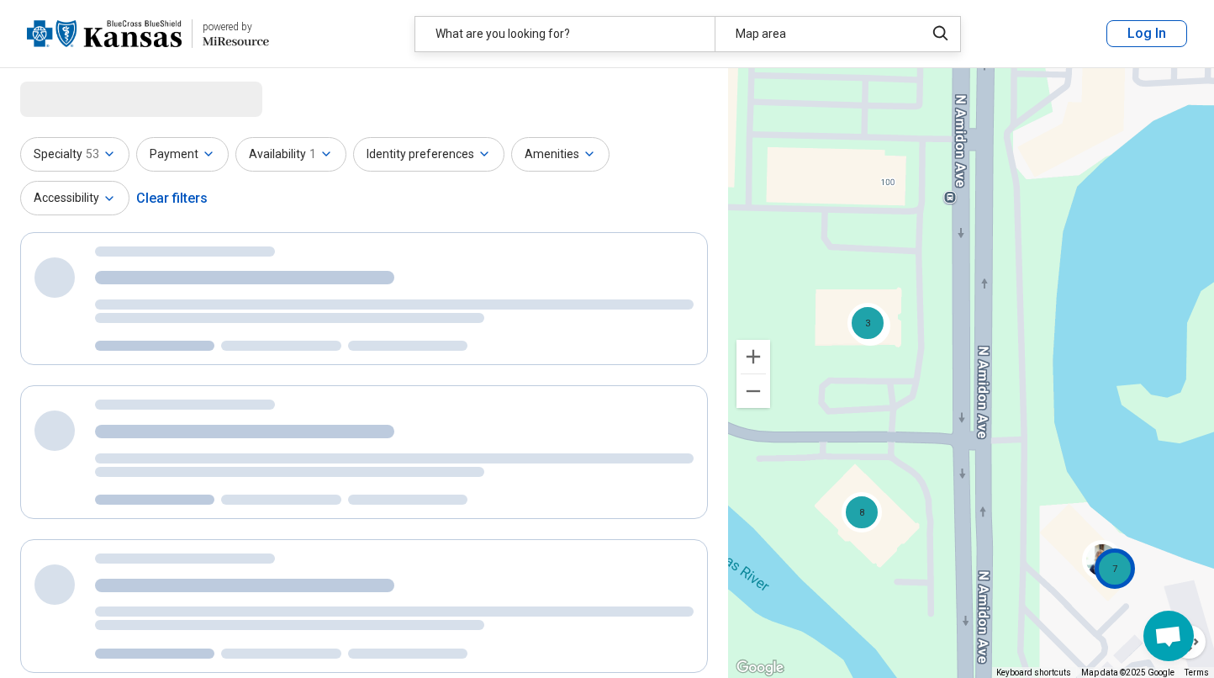
select select "***"
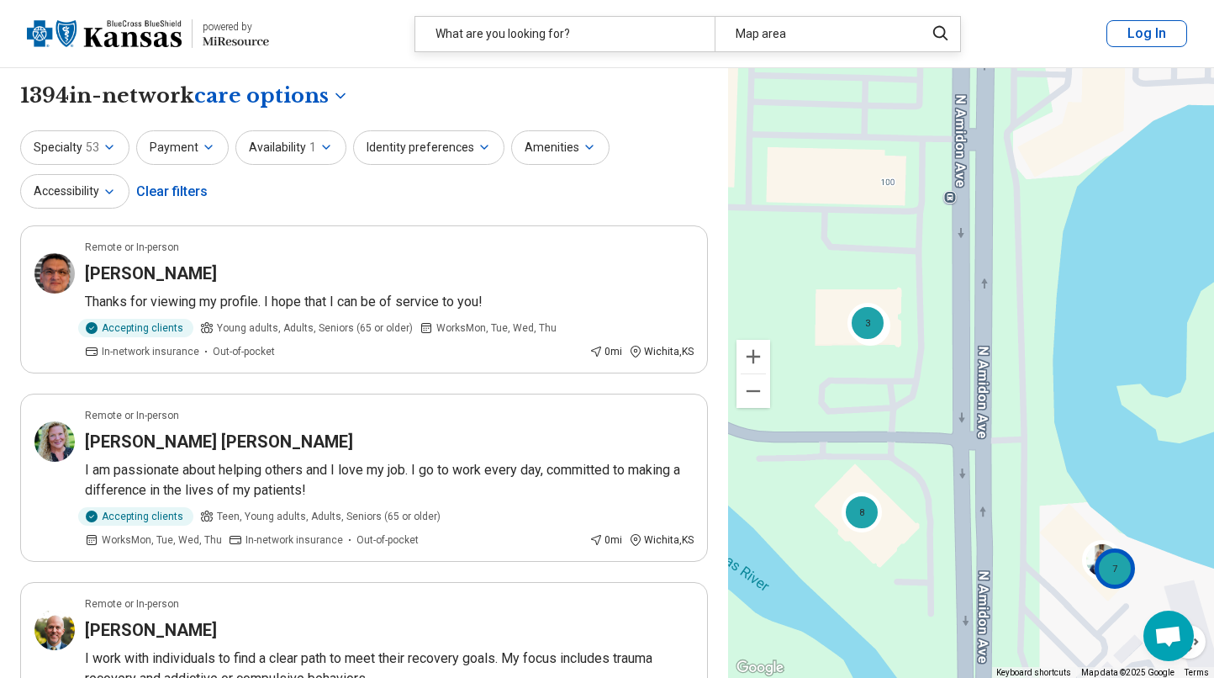
click at [1121, 579] on div "7" at bounding box center [1114, 568] width 40 height 40
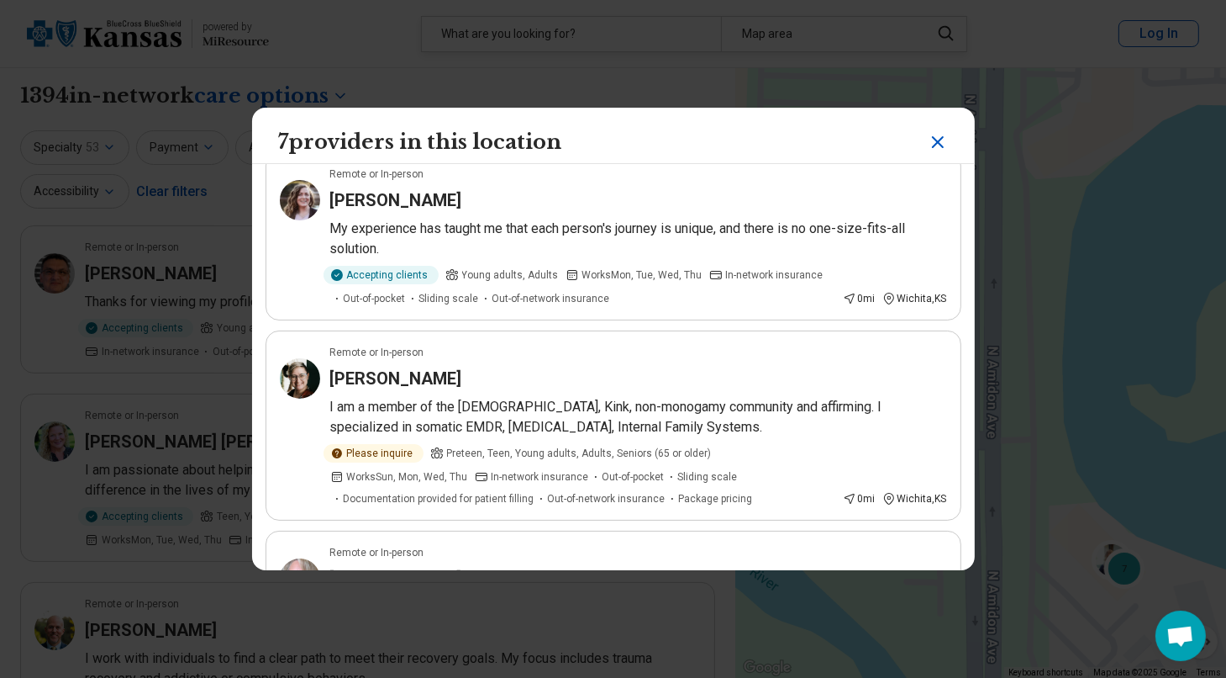
scroll to position [836, 0]
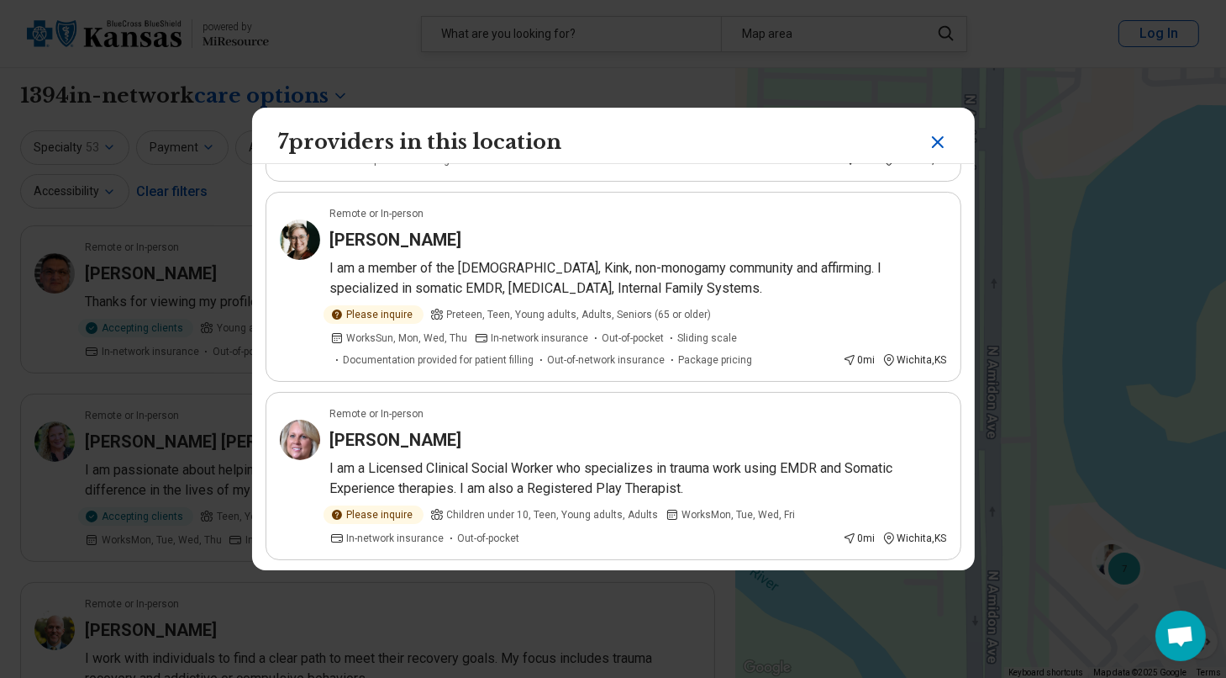
click at [934, 132] on icon "Close" at bounding box center [938, 142] width 20 height 20
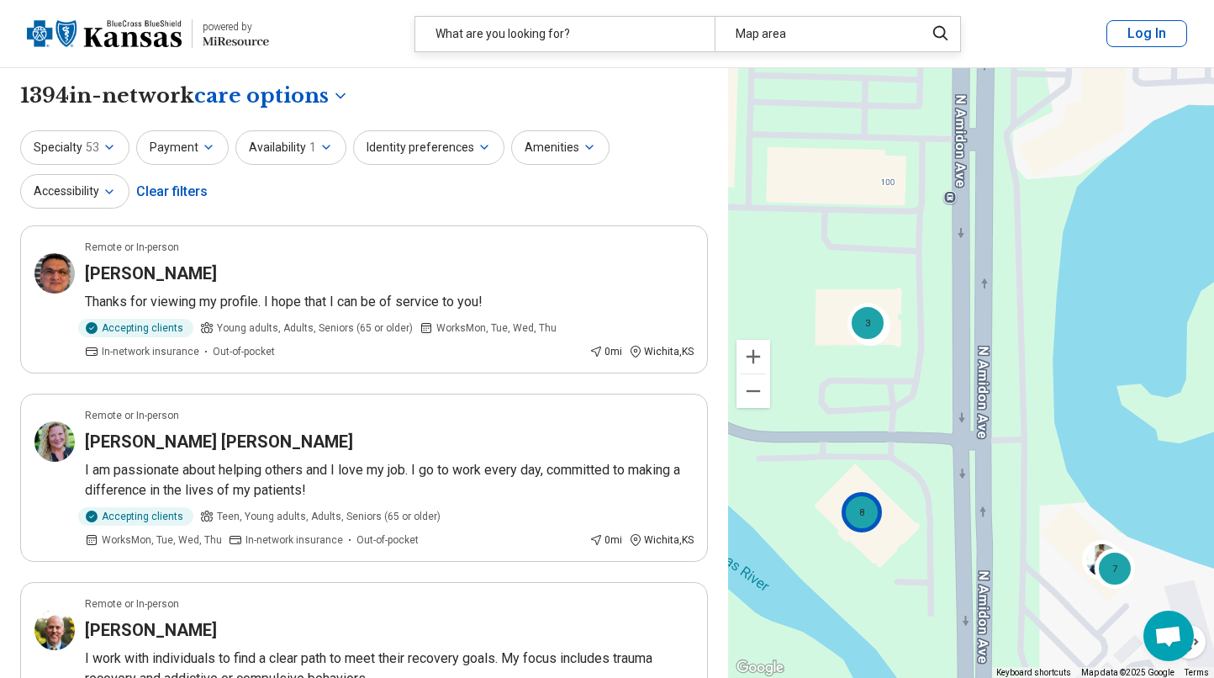
click at [871, 512] on div "8" at bounding box center [861, 512] width 40 height 40
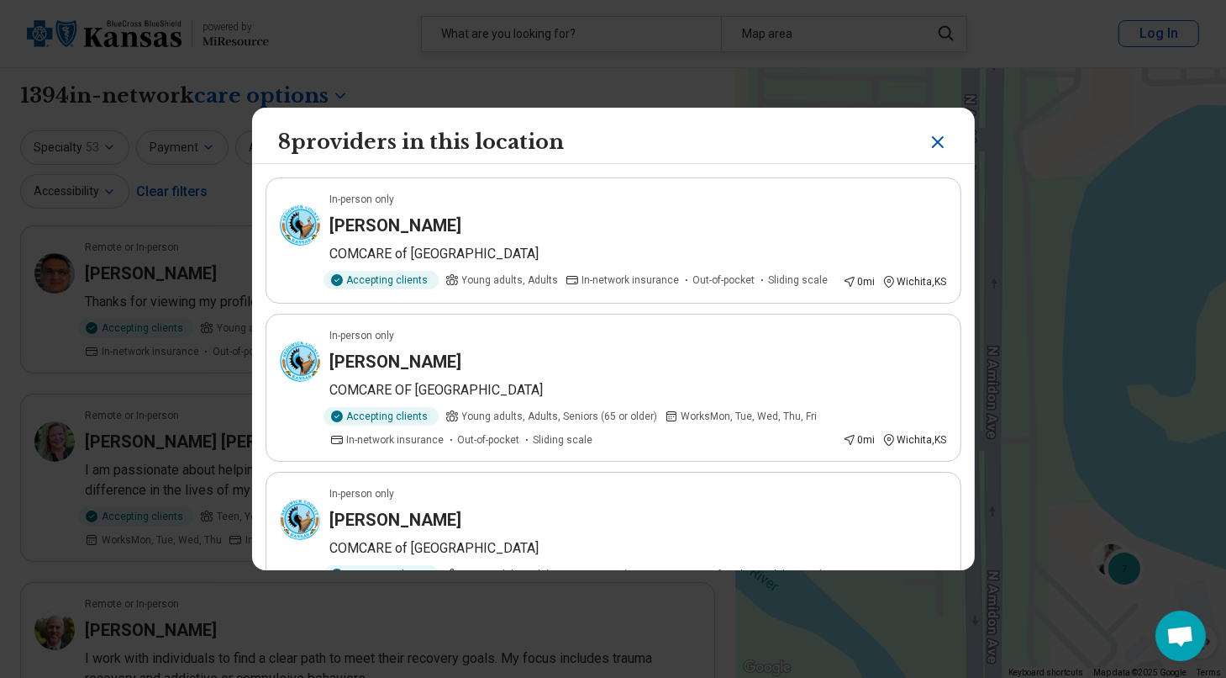
click at [928, 140] on icon "Close" at bounding box center [938, 142] width 20 height 20
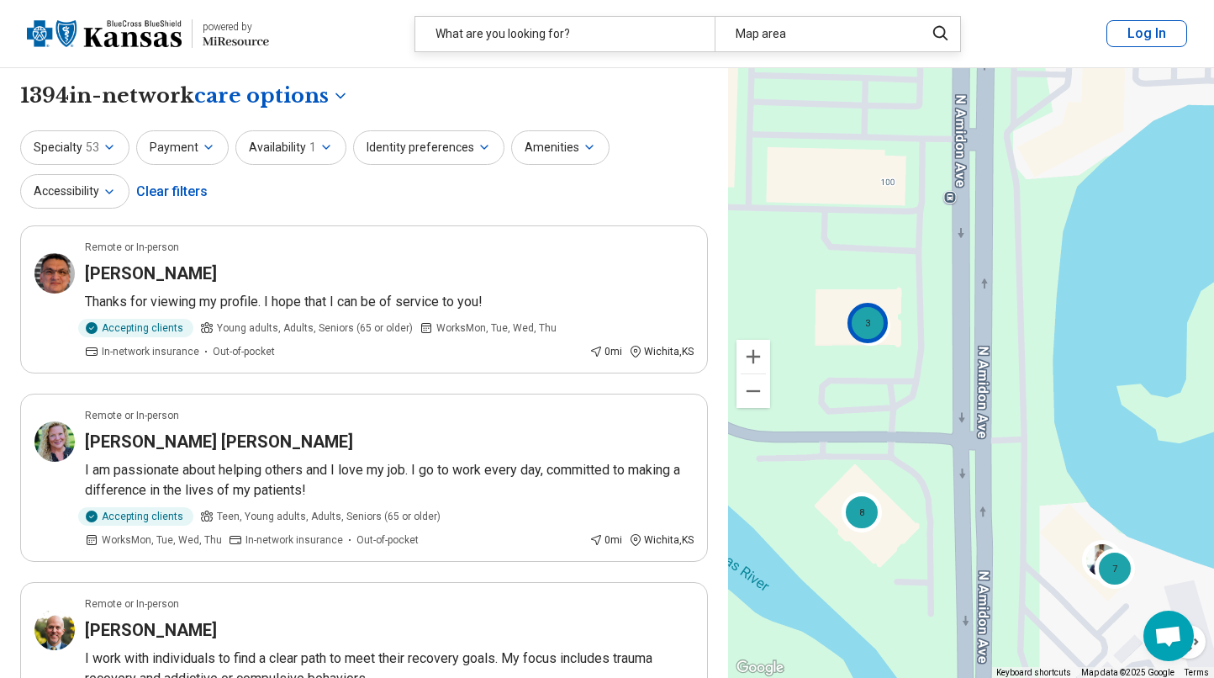
click at [860, 331] on div "3" at bounding box center [867, 323] width 40 height 40
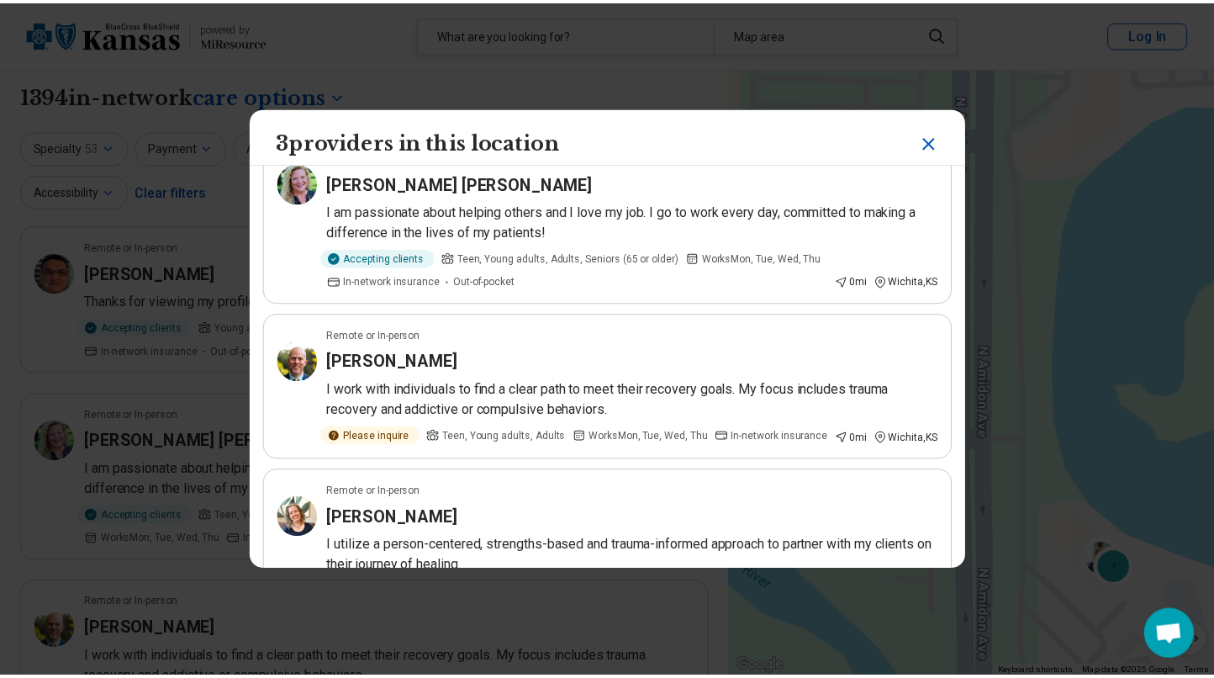
scroll to position [121, 0]
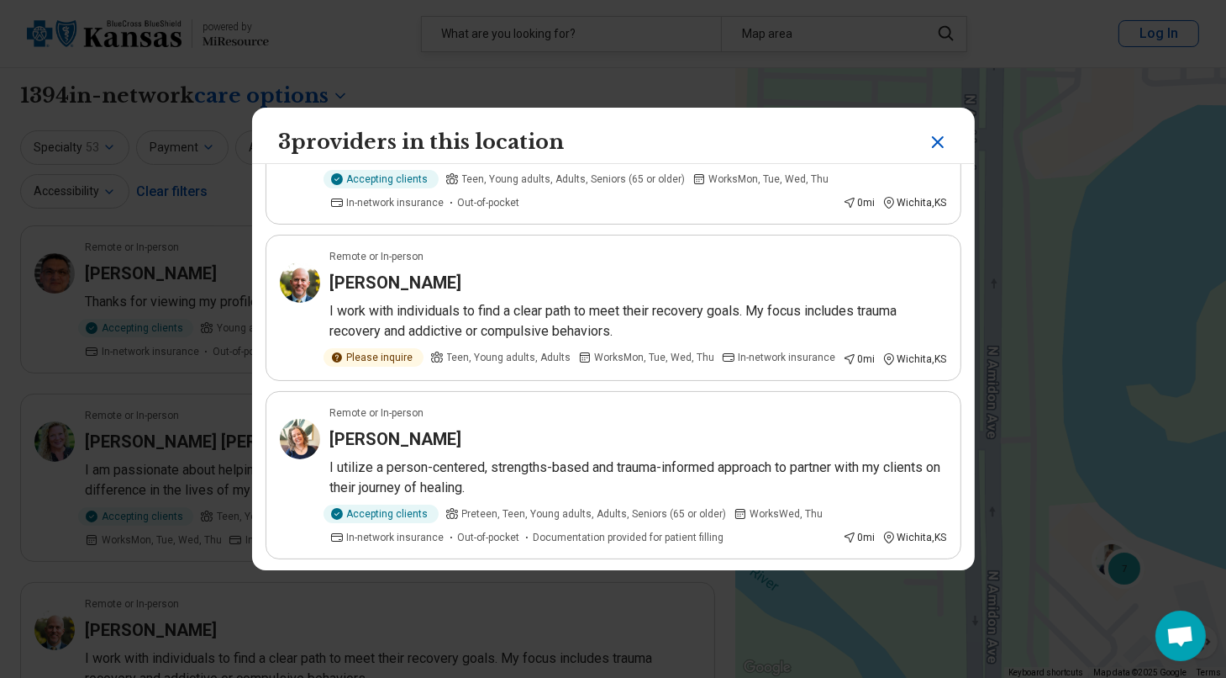
click at [582, 466] on p "I utilize a person-centered, strengths-based and trauma-informed approach to pa…" at bounding box center [638, 477] width 617 height 40
click at [934, 151] on icon "Close" at bounding box center [938, 142] width 20 height 20
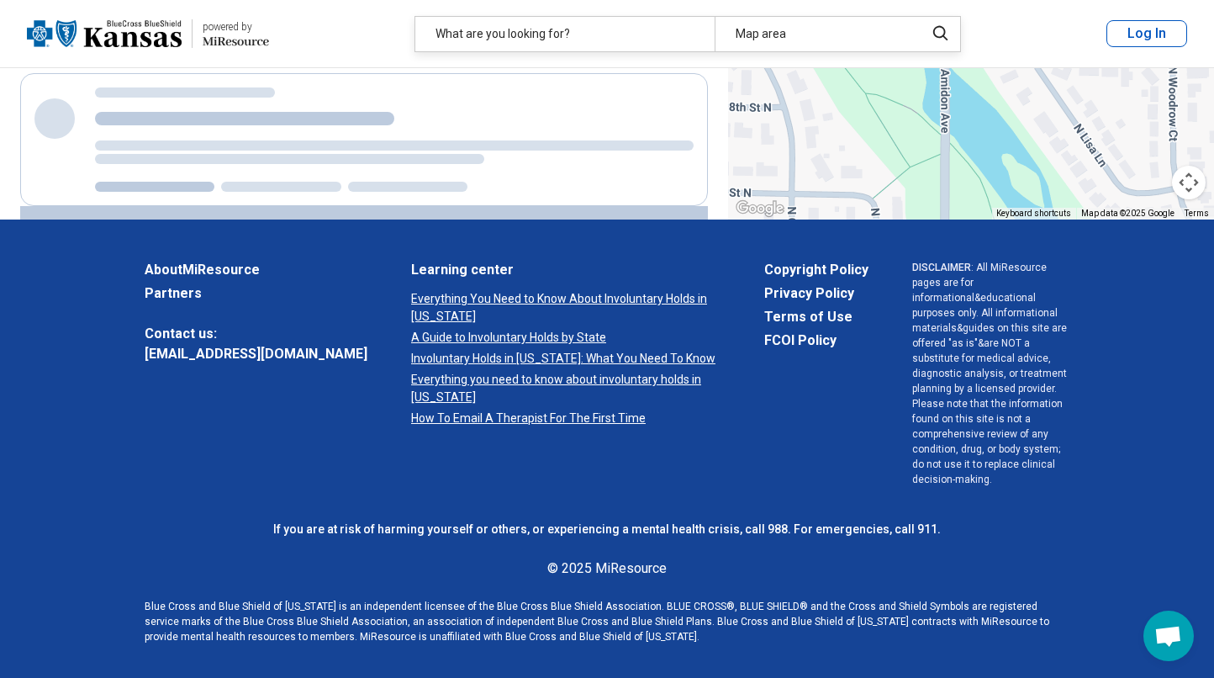
scroll to position [219, 0]
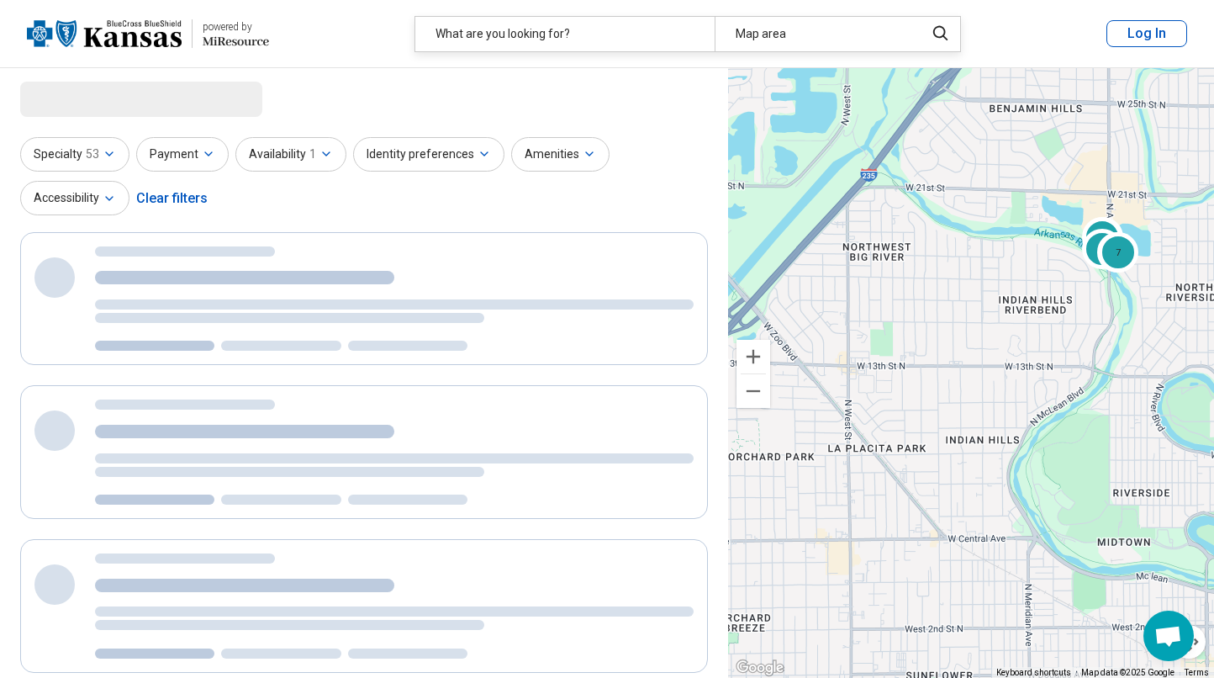
drag, startPoint x: 813, startPoint y: 359, endPoint x: 1006, endPoint y: 324, distance: 196.5
click at [1006, 324] on div "3 8 7" at bounding box center [971, 373] width 486 height 610
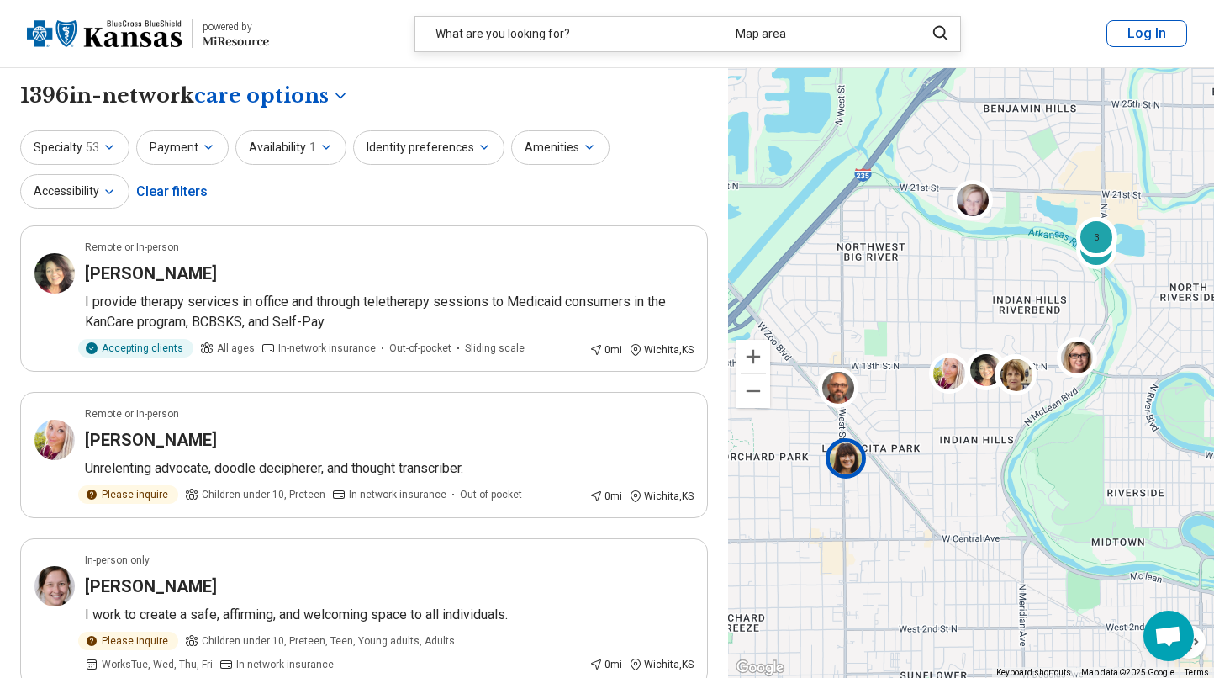
click at [843, 461] on img at bounding box center [845, 458] width 40 height 40
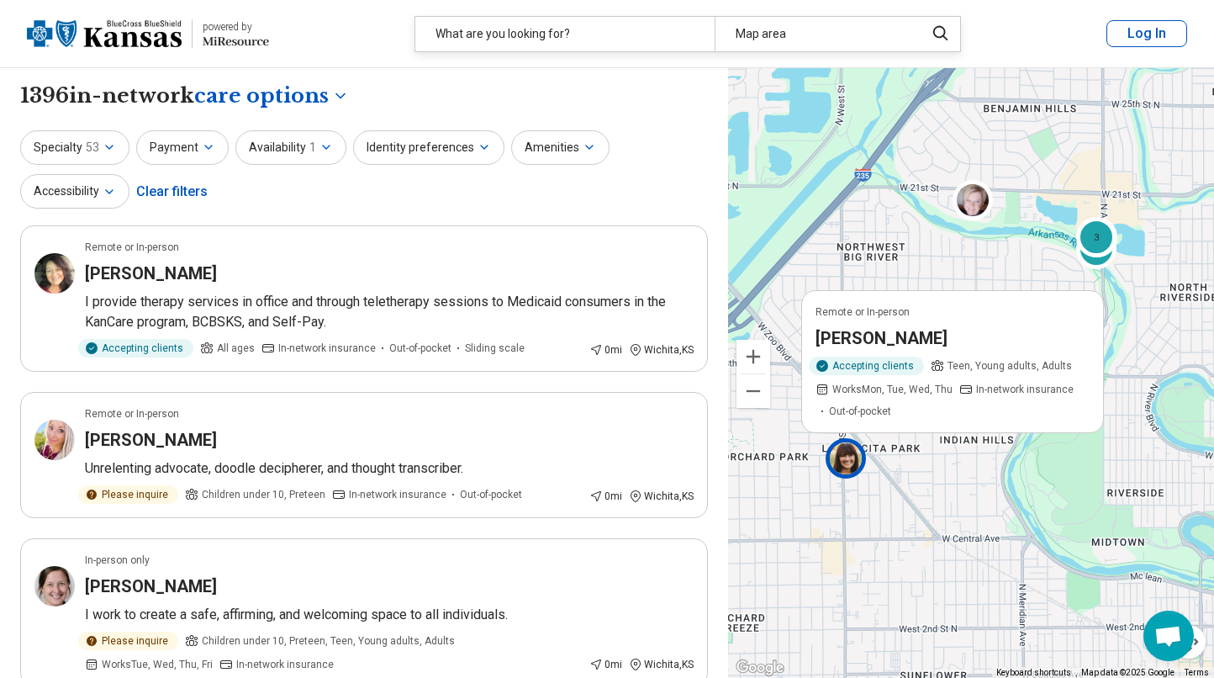
click at [848, 460] on img at bounding box center [845, 458] width 40 height 40
click at [866, 338] on h3 "[PERSON_NAME]" at bounding box center [881, 338] width 132 height 24
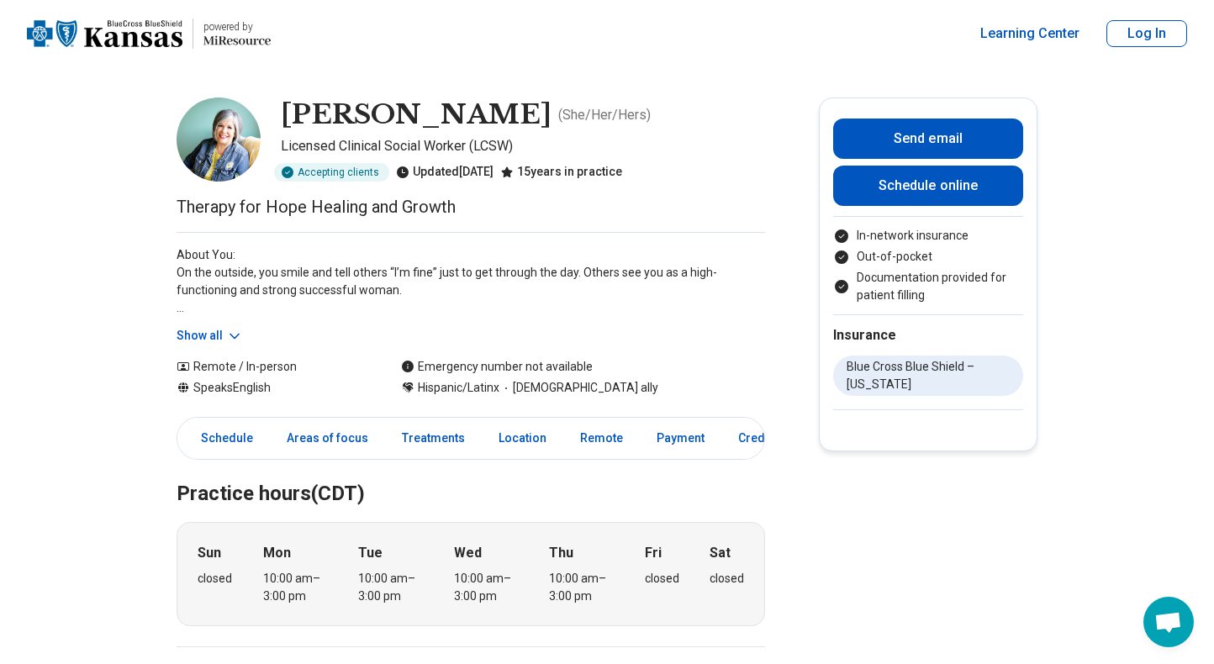
drag, startPoint x: 511, startPoint y: 192, endPoint x: 729, endPoint y: 208, distance: 218.3
click at [729, 208] on p "Therapy for Hope Healing and Growth" at bounding box center [471, 207] width 588 height 24
click at [202, 327] on button "Show all" at bounding box center [210, 336] width 66 height 18
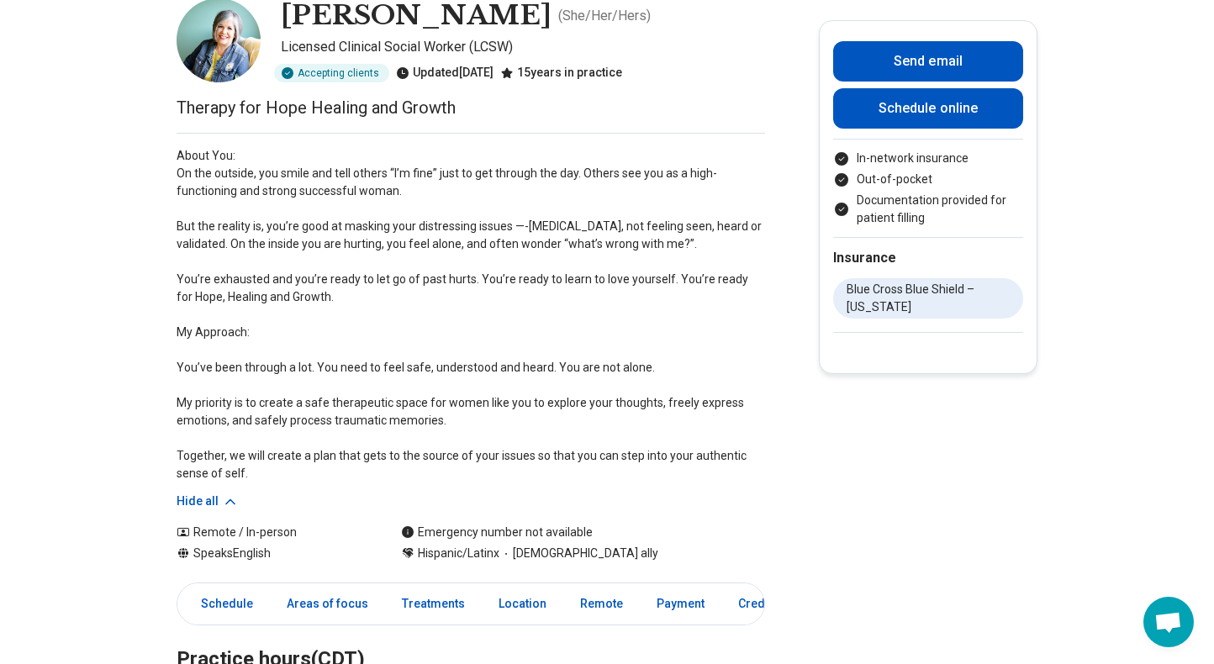
scroll to position [98, 0]
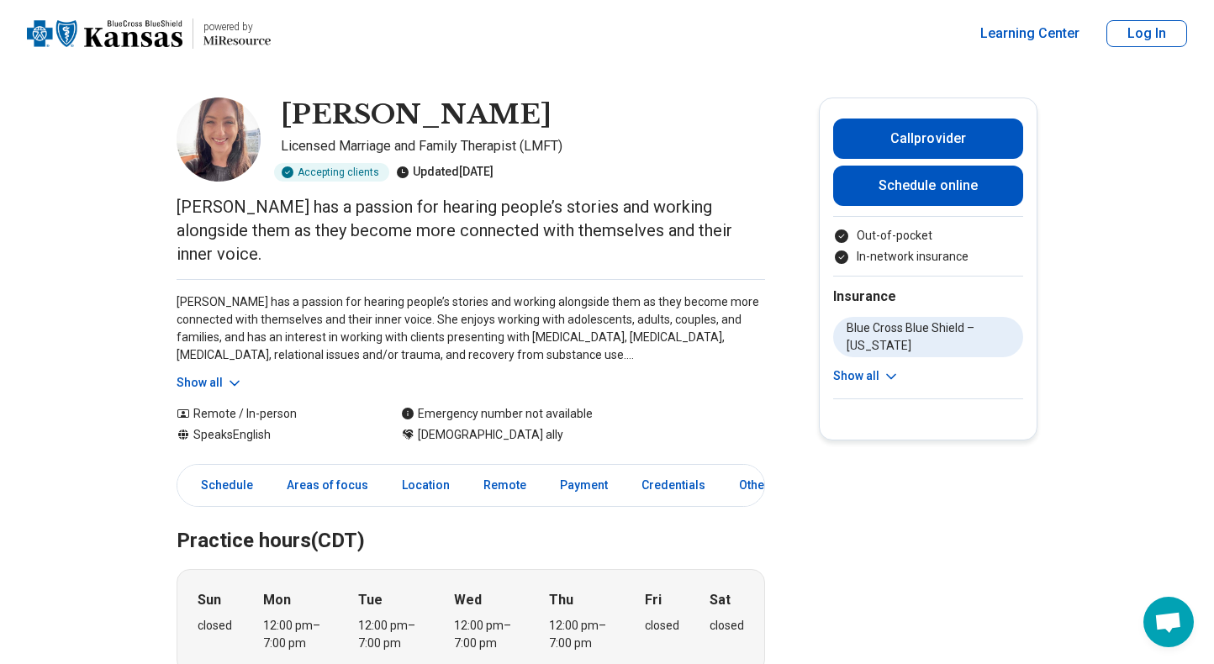
click at [228, 374] on button "Show all" at bounding box center [210, 383] width 66 height 18
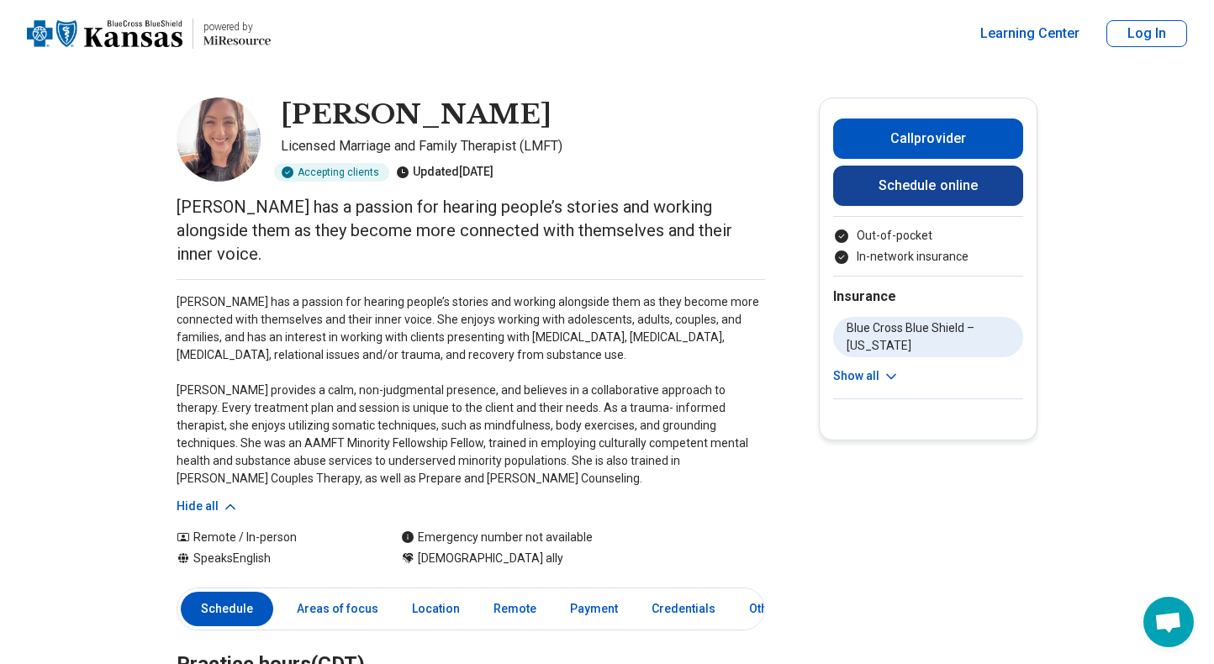
click at [920, 187] on link "Schedule online" at bounding box center [928, 186] width 190 height 40
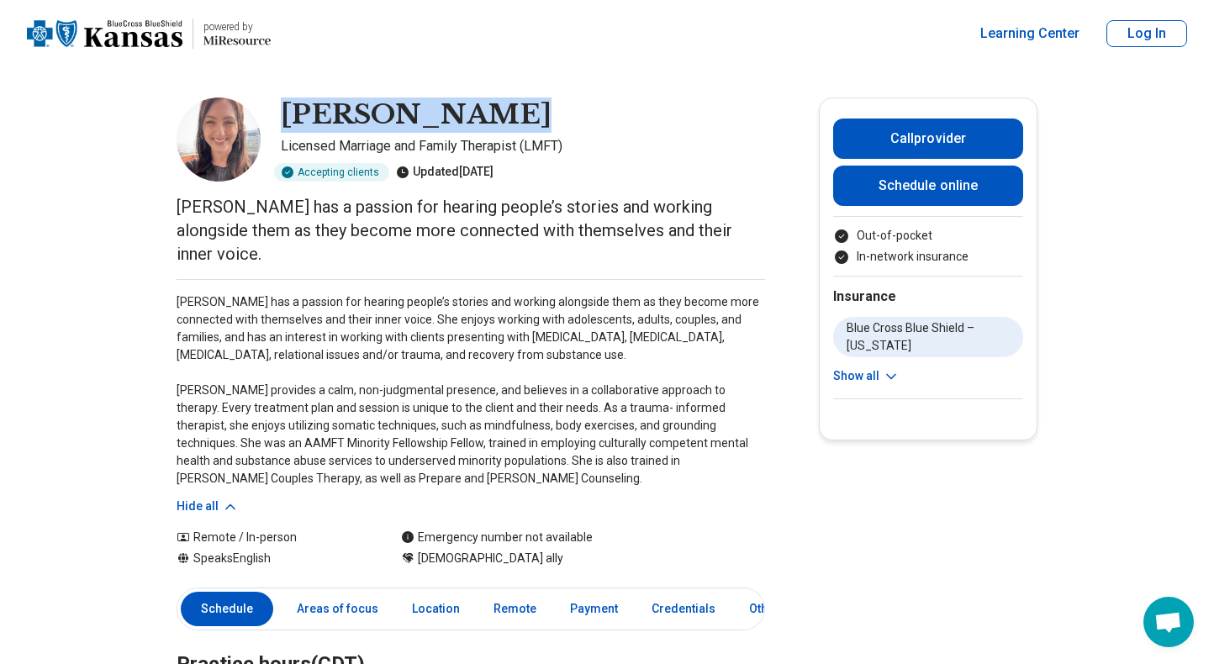
drag, startPoint x: 289, startPoint y: 102, endPoint x: 485, endPoint y: 110, distance: 196.0
click at [485, 110] on h1 "Sianna Nelson" at bounding box center [416, 115] width 271 height 35
copy h1 "Sianna Nelson"
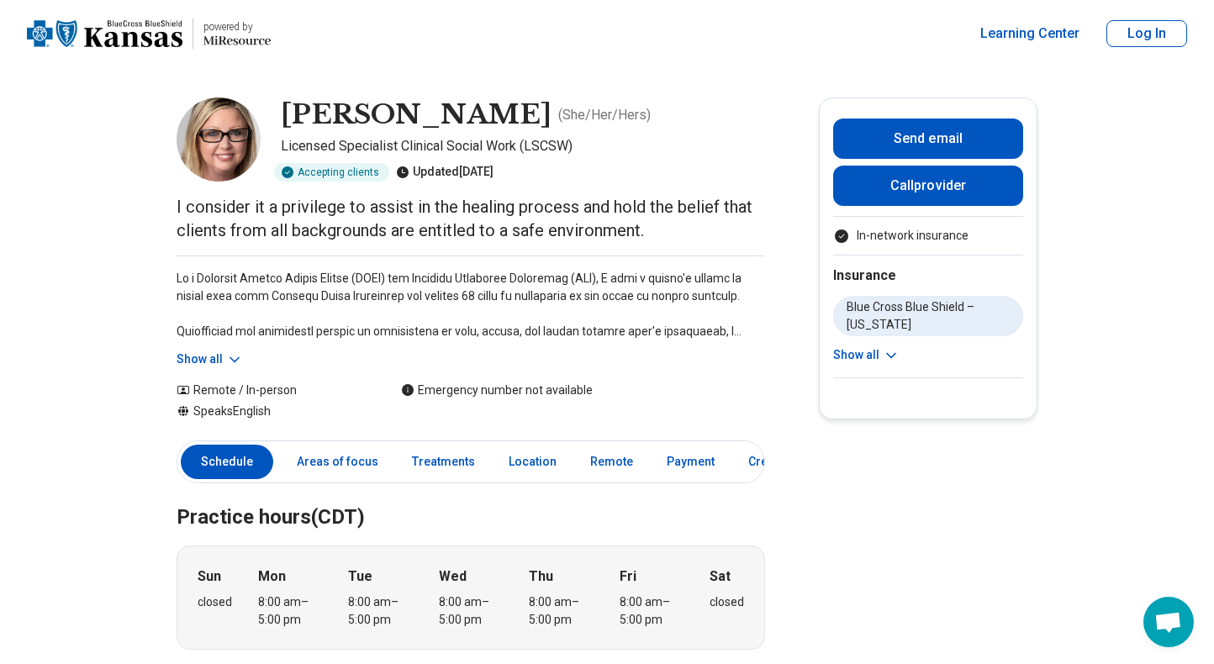
scroll to position [37, 0]
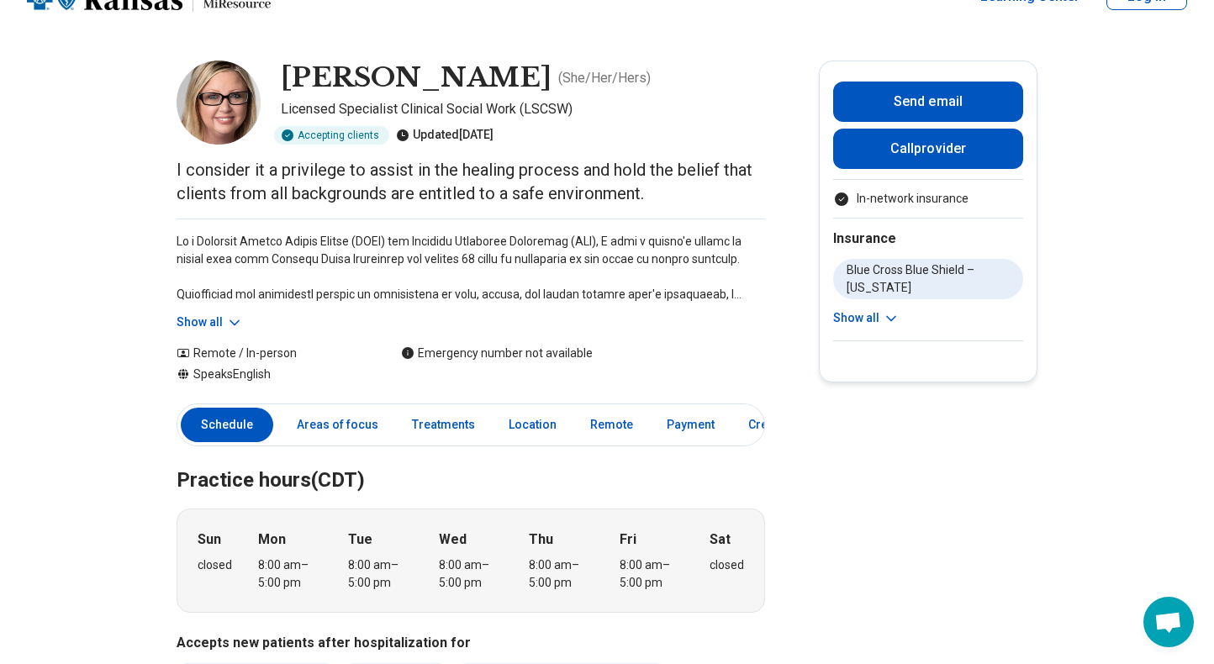
click at [208, 319] on button "Show all" at bounding box center [210, 323] width 66 height 18
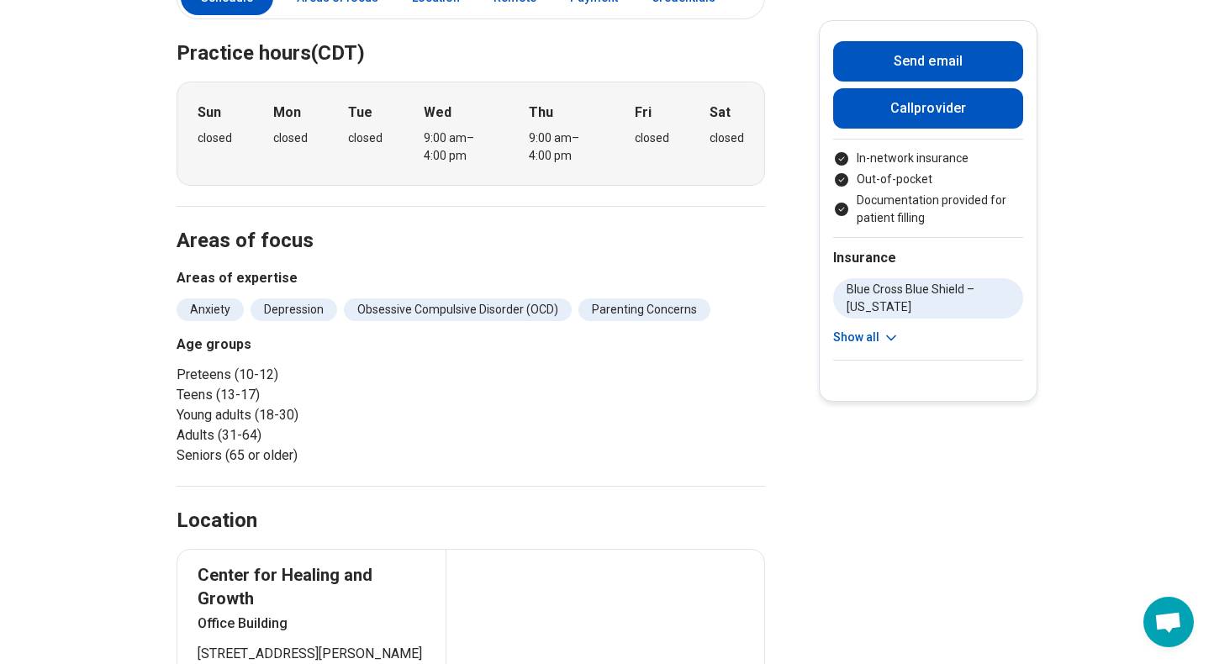
scroll to position [346, 0]
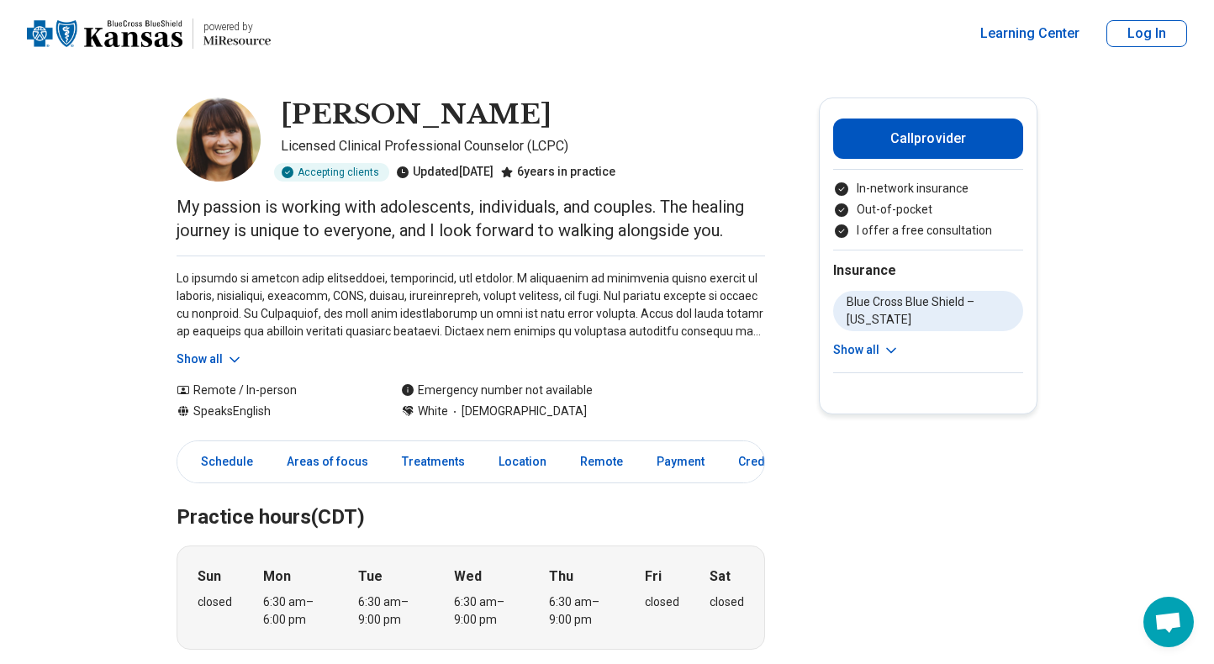
click at [446, 330] on p at bounding box center [471, 305] width 588 height 71
click at [235, 356] on icon at bounding box center [234, 359] width 17 height 17
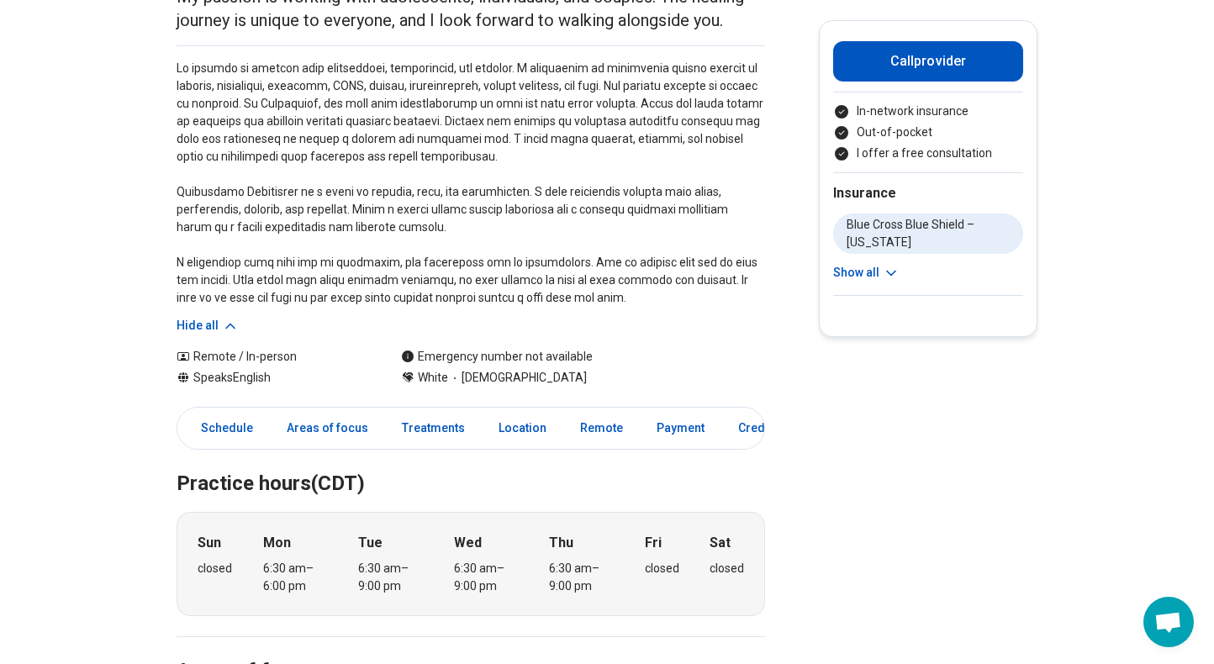
scroll to position [214, 0]
